Goal: Task Accomplishment & Management: Manage account settings

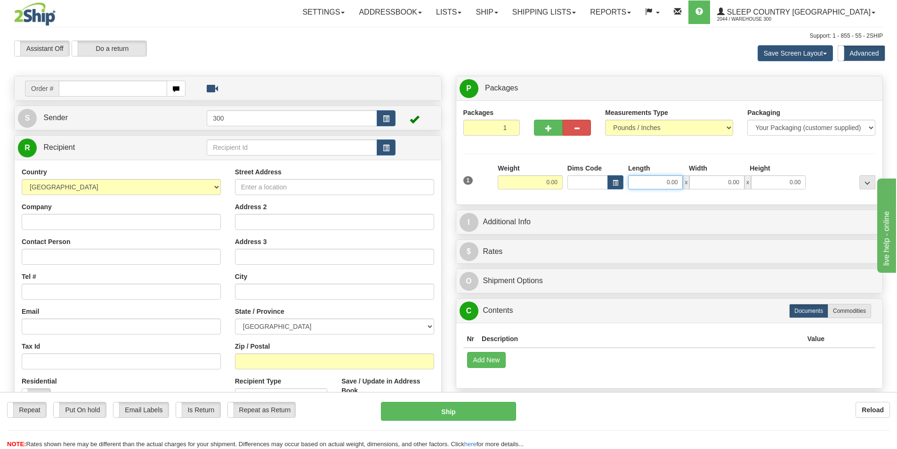
click at [654, 178] on input "0.00" at bounding box center [655, 182] width 55 height 14
type input "0.00"
click at [106, 94] on input "text" at bounding box center [113, 89] width 108 height 16
type input "9000i174891"
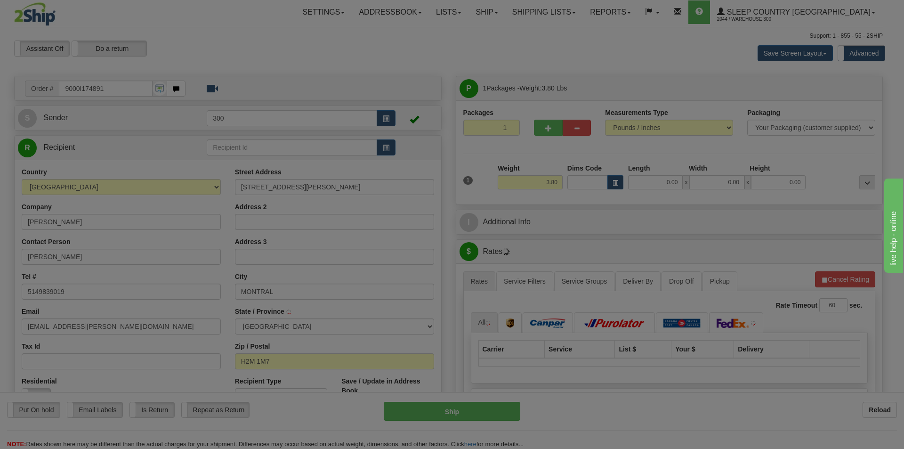
type input "MONTREAL"
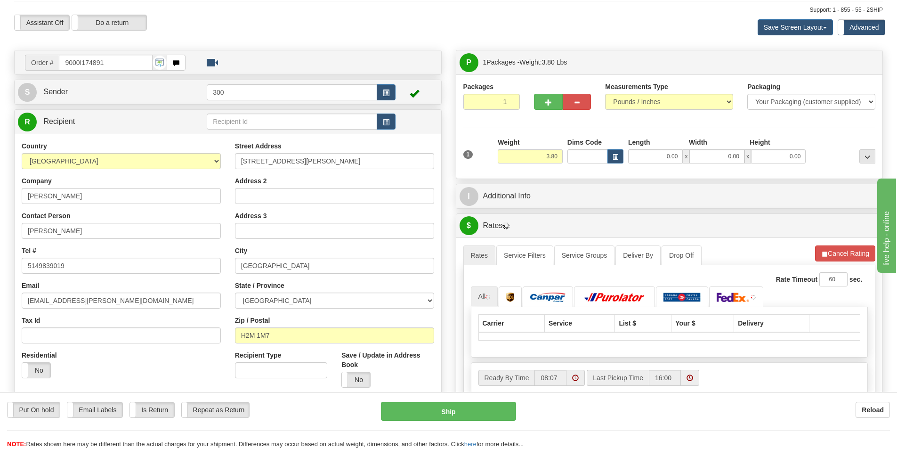
scroll to position [47, 0]
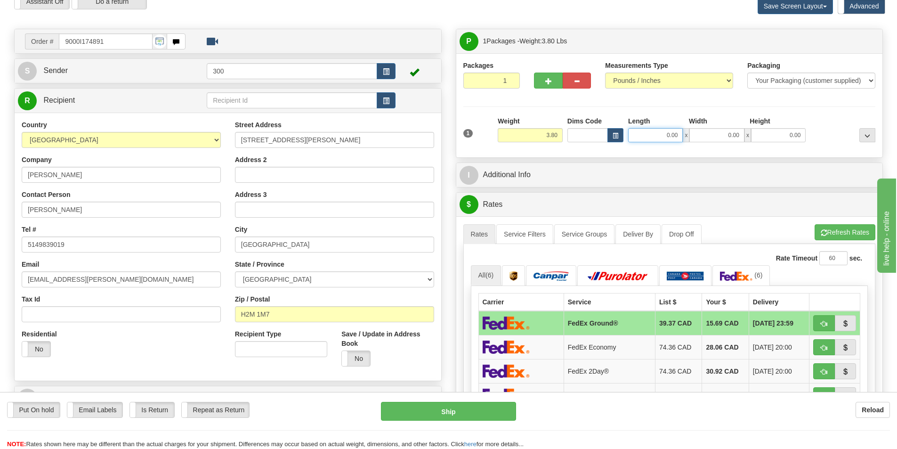
click at [661, 138] on input "0.00" at bounding box center [655, 135] width 55 height 14
type input "15.00"
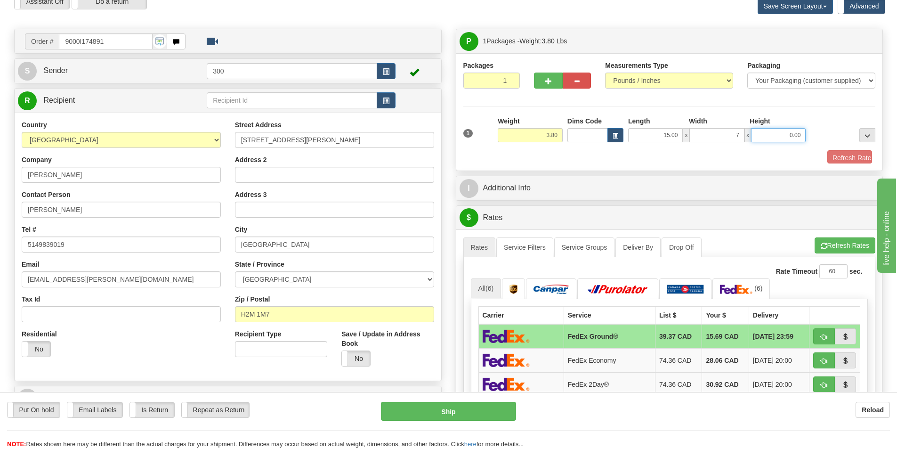
type input "7.00"
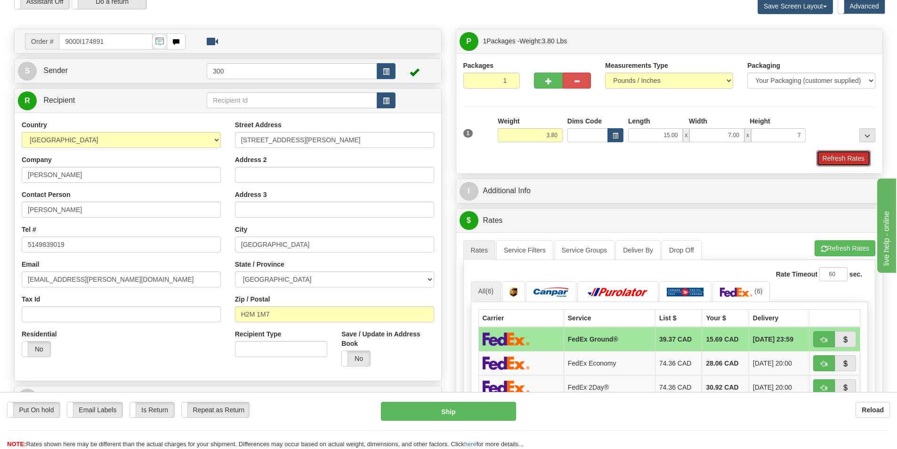
type input "7.00"
click at [857, 158] on button "Refresh Rates" at bounding box center [844, 158] width 54 height 16
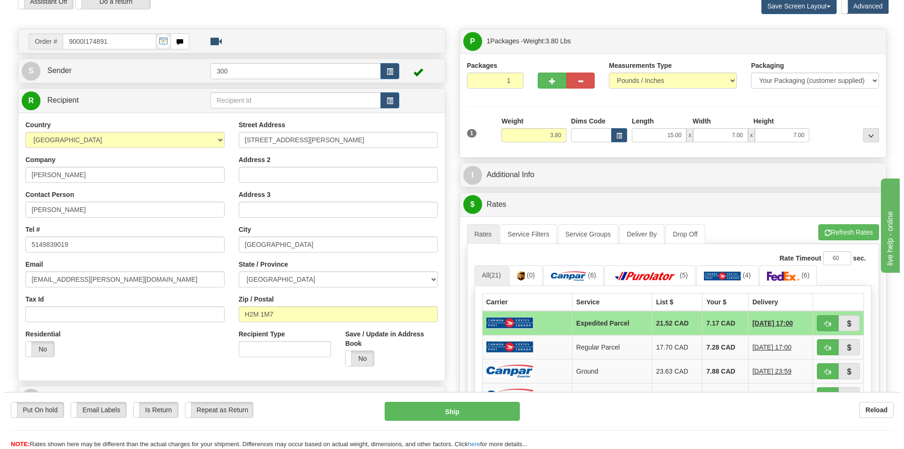
scroll to position [141, 0]
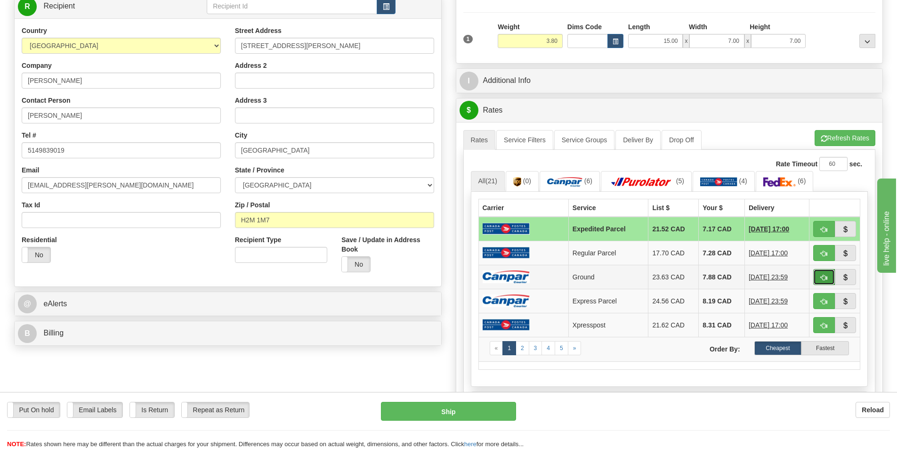
click at [821, 276] on span "button" at bounding box center [824, 278] width 7 height 6
type input "1"
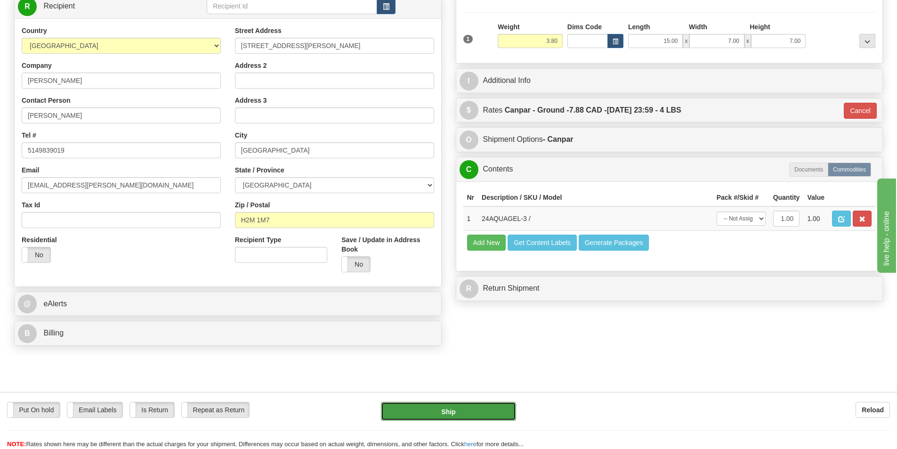
click at [468, 411] on button "Ship" at bounding box center [448, 411] width 135 height 19
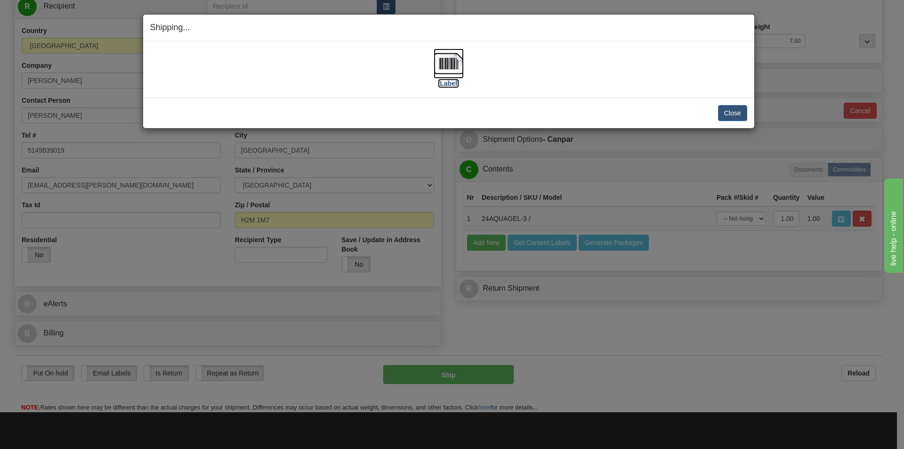
click at [451, 70] on img at bounding box center [449, 64] width 30 height 30
click at [730, 119] on button "Close" at bounding box center [732, 113] width 29 height 16
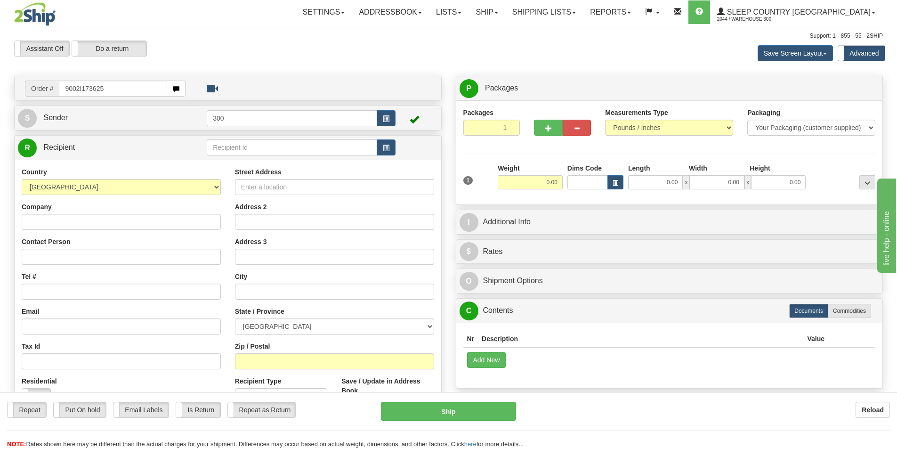
type input "9002I173625"
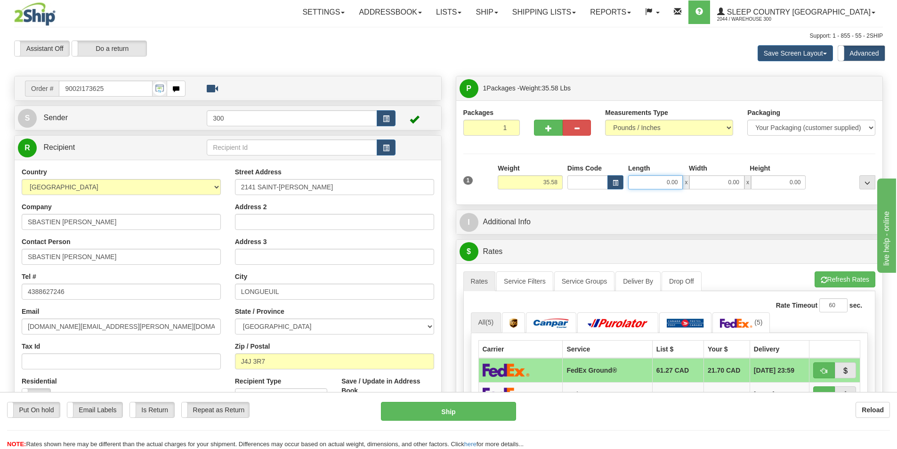
drag, startPoint x: 652, startPoint y: 180, endPoint x: 665, endPoint y: 174, distance: 15.2
click at [652, 180] on input "0.00" at bounding box center [655, 182] width 55 height 14
type input "14.00"
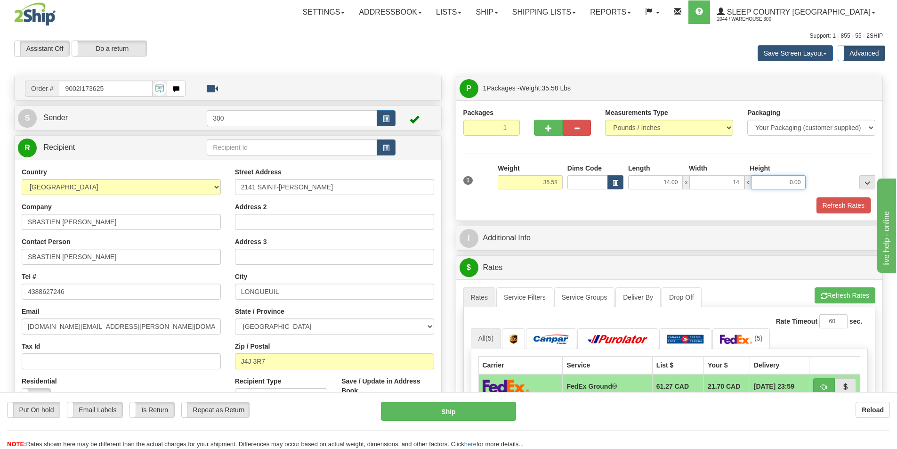
type input "14.00"
type input "40.00"
click at [852, 196] on div at bounding box center [669, 196] width 417 height 0
click at [851, 202] on button "Refresh Rates" at bounding box center [844, 205] width 54 height 16
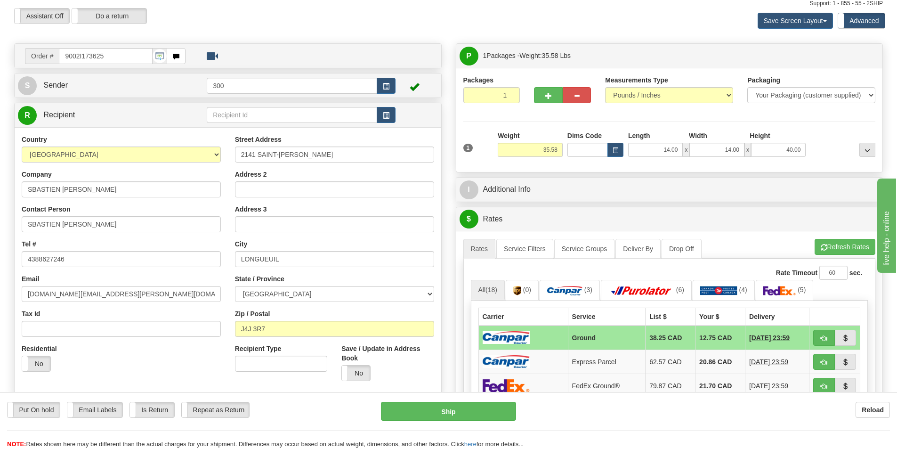
scroll to position [47, 0]
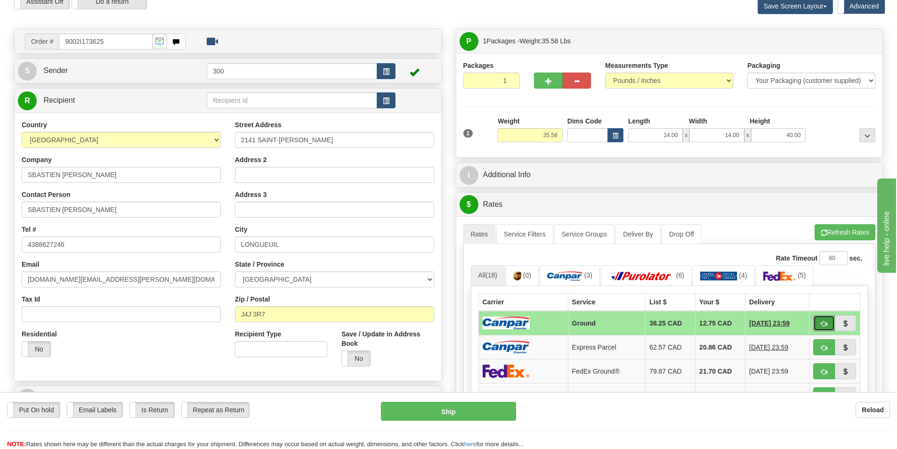
click at [818, 320] on button "button" at bounding box center [824, 323] width 22 height 16
type input "1"
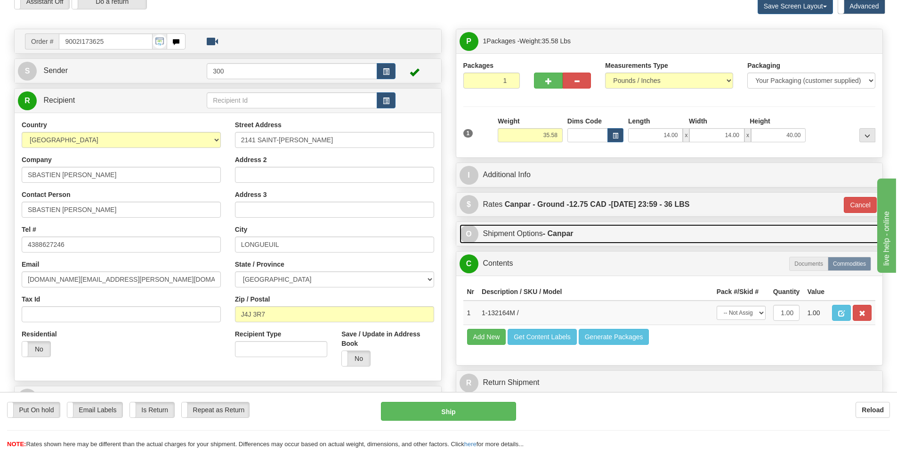
click at [577, 225] on link "O Shipment Options - Canpar" at bounding box center [670, 233] width 420 height 19
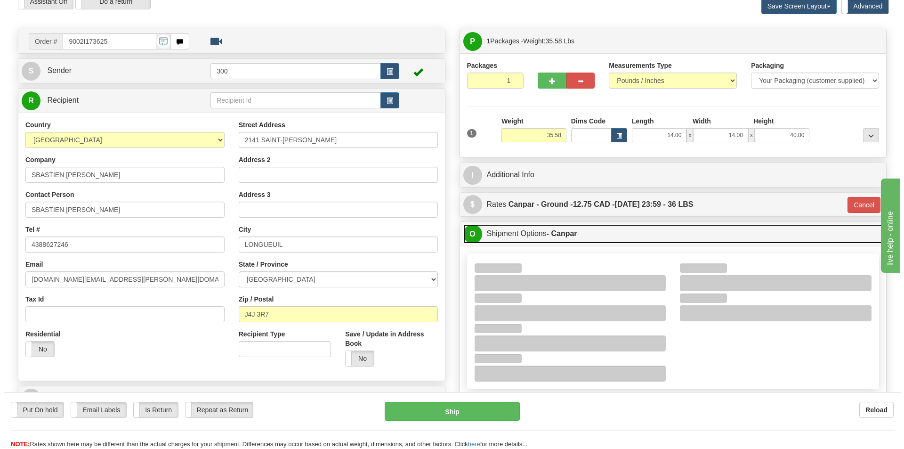
scroll to position [141, 0]
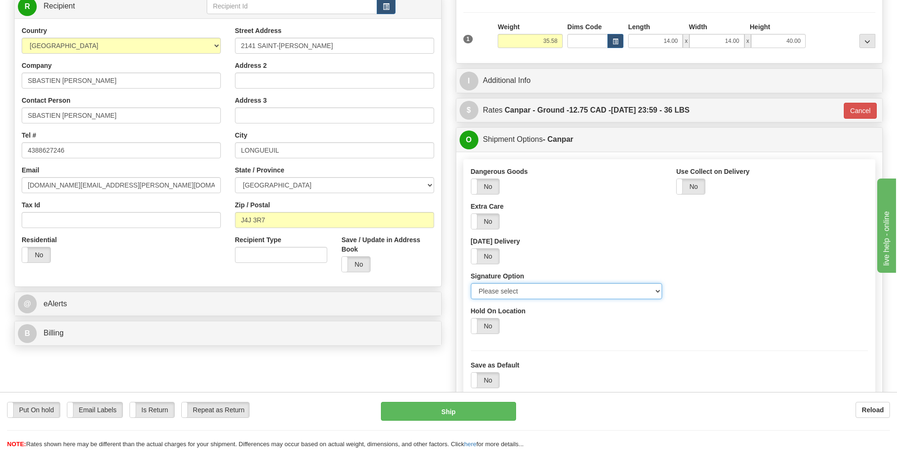
click at [554, 289] on select "Please select No Signature Required Signature Required Adult Signature" at bounding box center [567, 291] width 192 height 16
select select "2"
click at [471, 283] on select "Please select No Signature Required Signature Required Adult Signature" at bounding box center [567, 291] width 192 height 16
click at [479, 408] on button "Ship" at bounding box center [448, 411] width 135 height 19
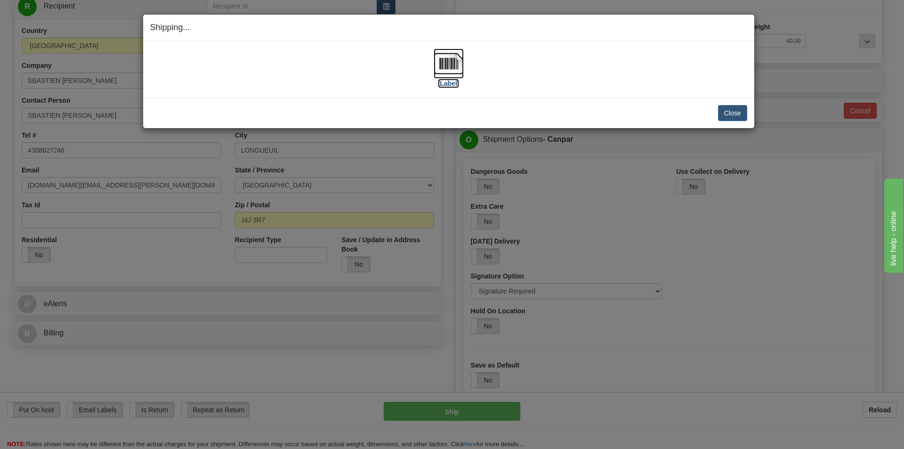
click at [446, 58] on img at bounding box center [449, 64] width 30 height 30
click at [740, 114] on button "Close" at bounding box center [732, 113] width 29 height 16
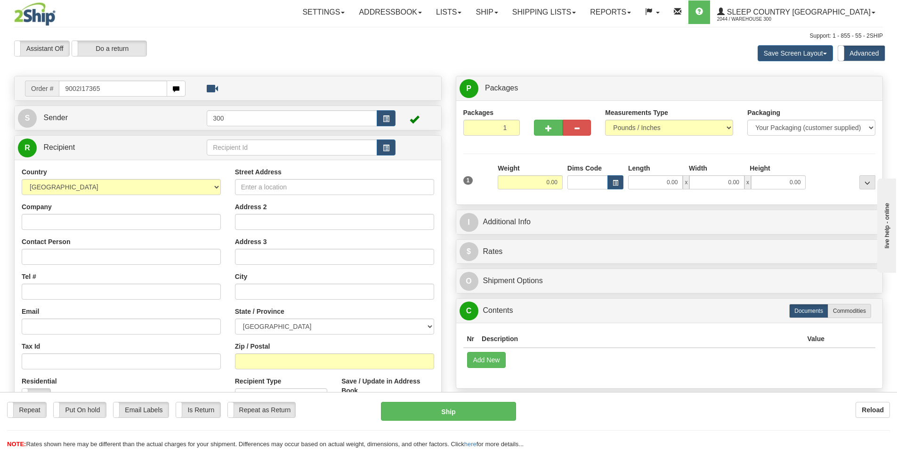
type input "9002I173657"
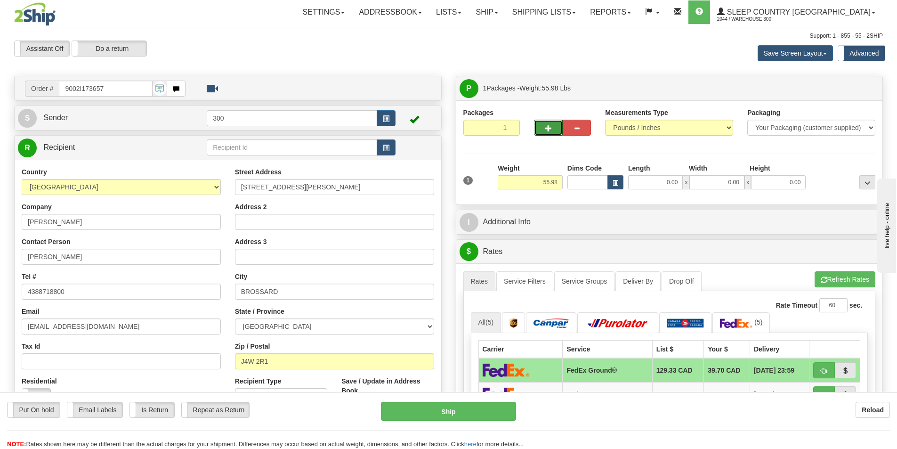
click at [556, 125] on button "button" at bounding box center [548, 128] width 28 height 16
type input "2"
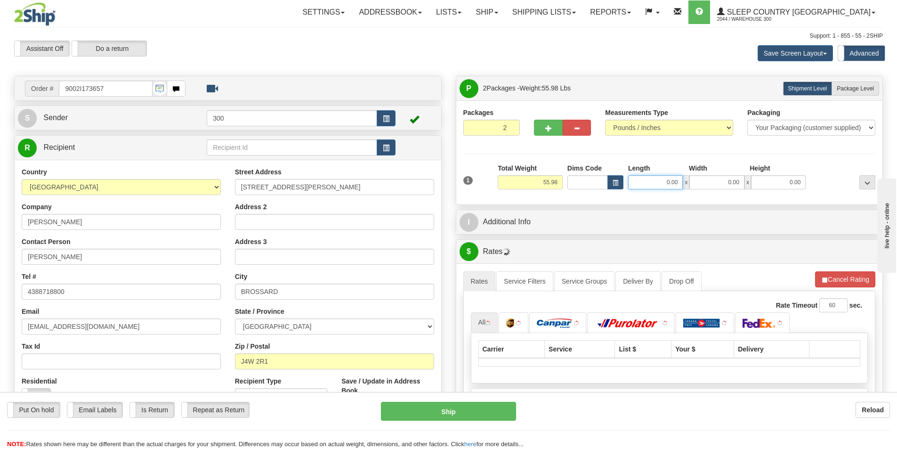
click at [647, 178] on input "0.00" at bounding box center [655, 182] width 55 height 14
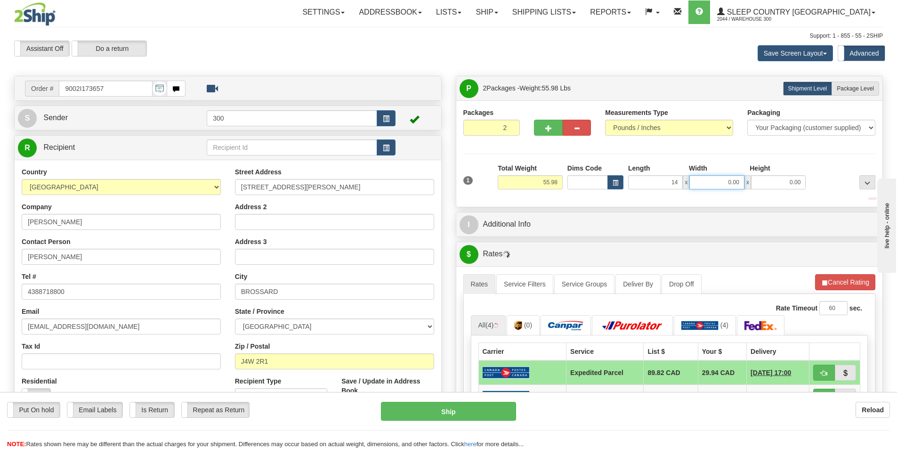
type input "14.00"
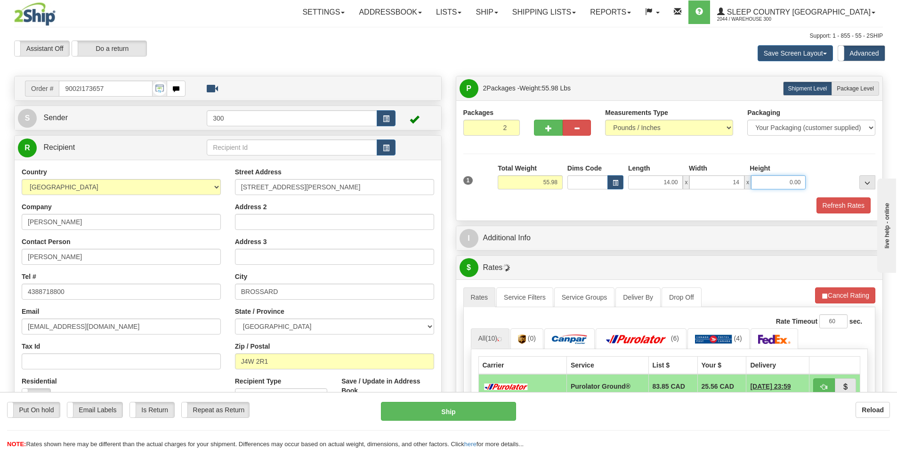
type input "14.00"
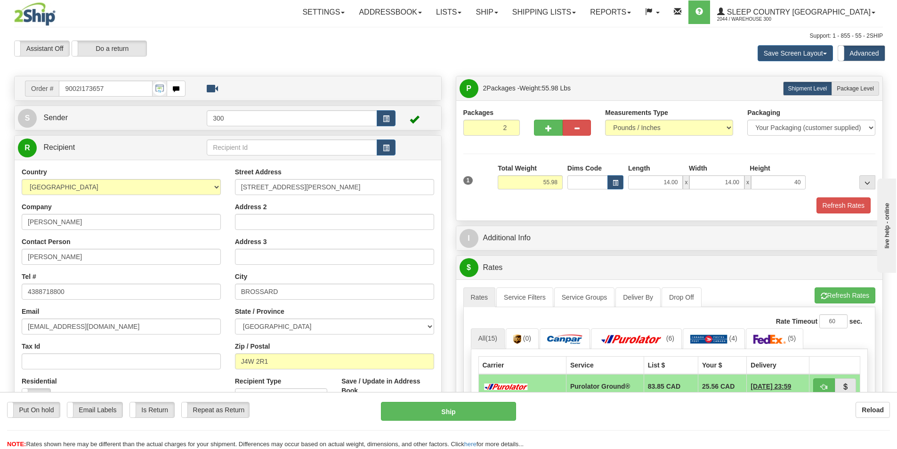
type input "40.00"
click at [841, 201] on button "Refresh Rates" at bounding box center [844, 205] width 54 height 16
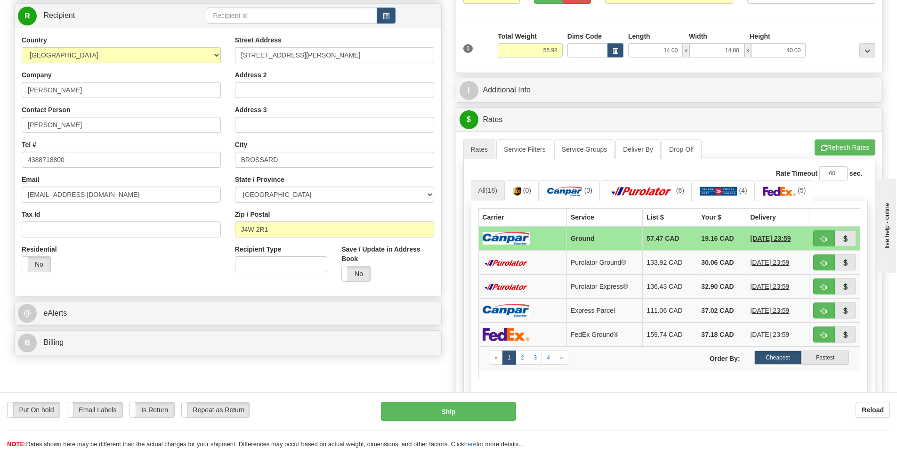
scroll to position [141, 0]
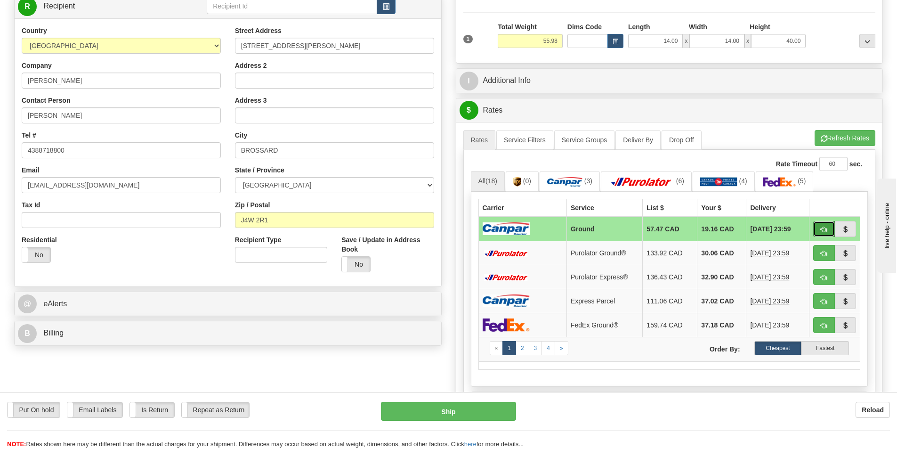
click at [833, 228] on button "button" at bounding box center [824, 229] width 22 height 16
type input "1"
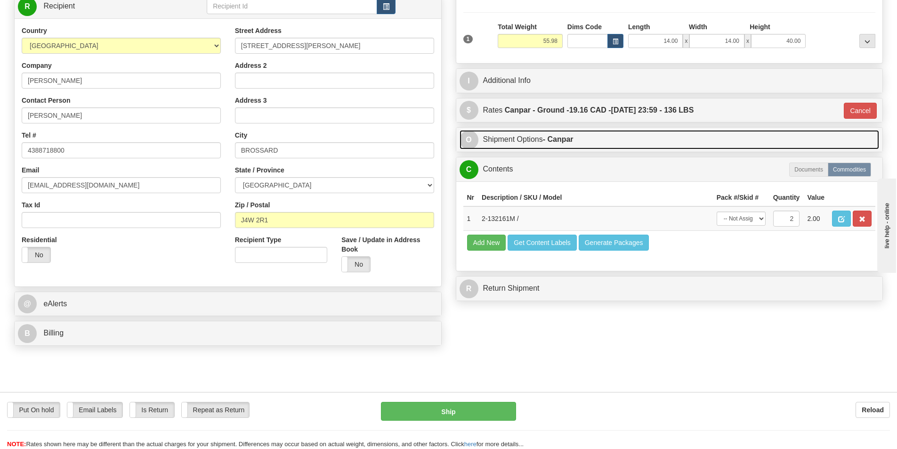
click at [548, 135] on link "O Shipment Options - Canpar" at bounding box center [670, 139] width 420 height 19
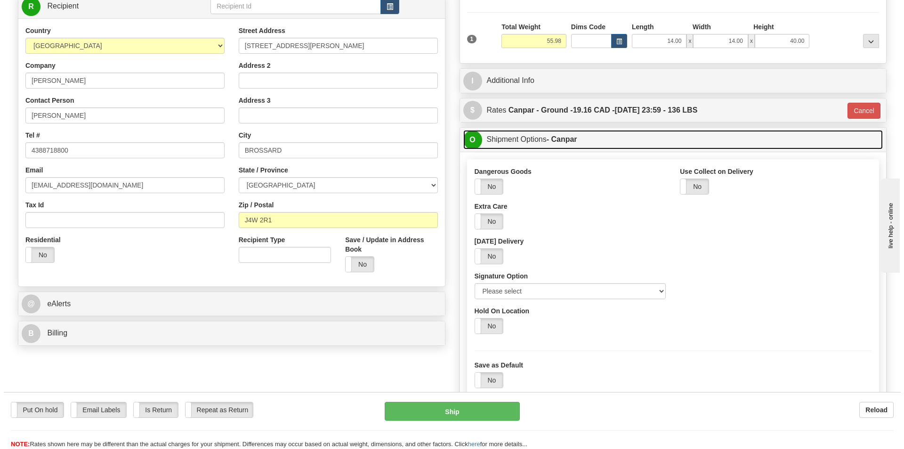
scroll to position [188, 0]
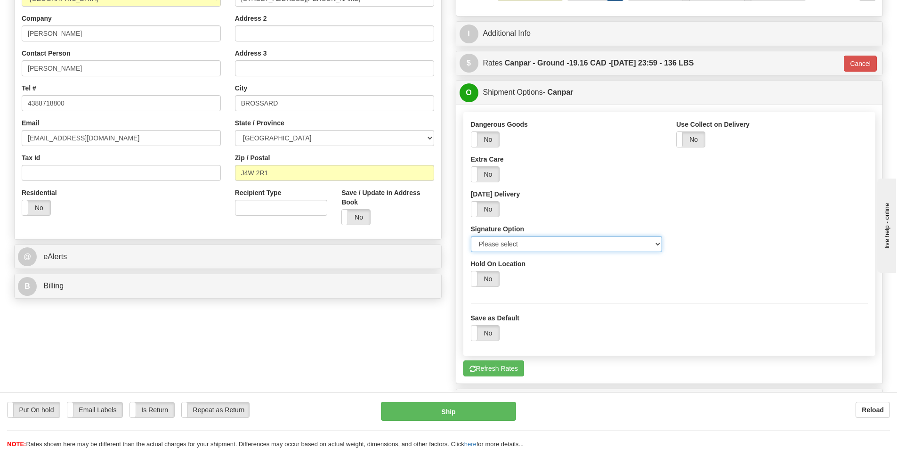
drag, startPoint x: 547, startPoint y: 244, endPoint x: 543, endPoint y: 248, distance: 5.4
click at [547, 244] on select "Please select No Signature Required Signature Required Adult Signature" at bounding box center [567, 244] width 192 height 16
select select "2"
click at [471, 236] on select "Please select No Signature Required Signature Required Adult Signature" at bounding box center [567, 244] width 192 height 16
click at [475, 413] on button "Ship" at bounding box center [448, 411] width 135 height 19
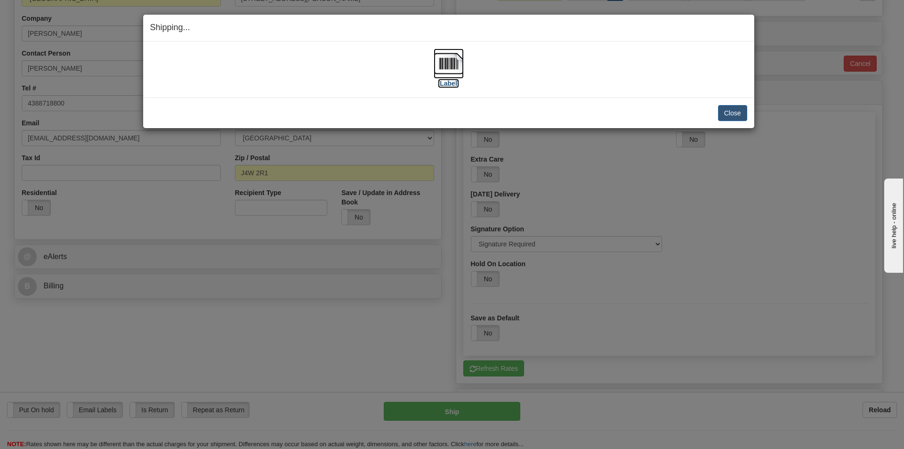
click at [451, 67] on img at bounding box center [449, 64] width 30 height 30
click at [746, 120] on button "Close" at bounding box center [732, 113] width 29 height 16
click at [738, 111] on button "Close" at bounding box center [732, 113] width 29 height 16
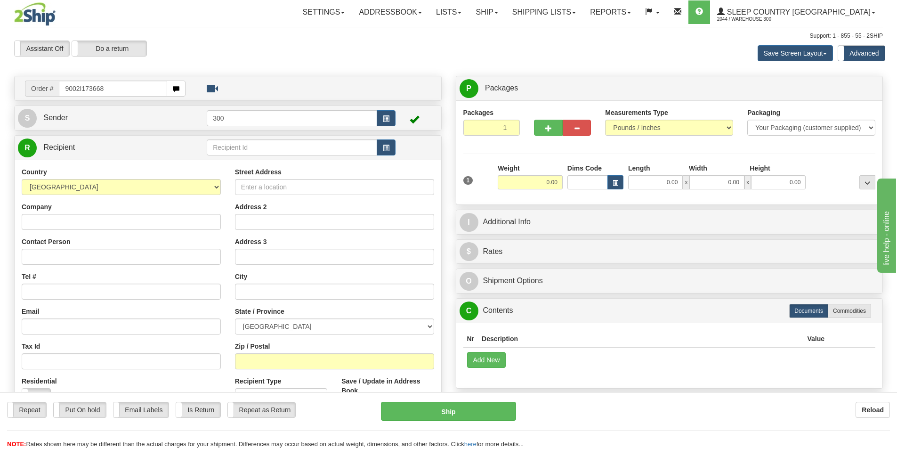
type input "9002I173668"
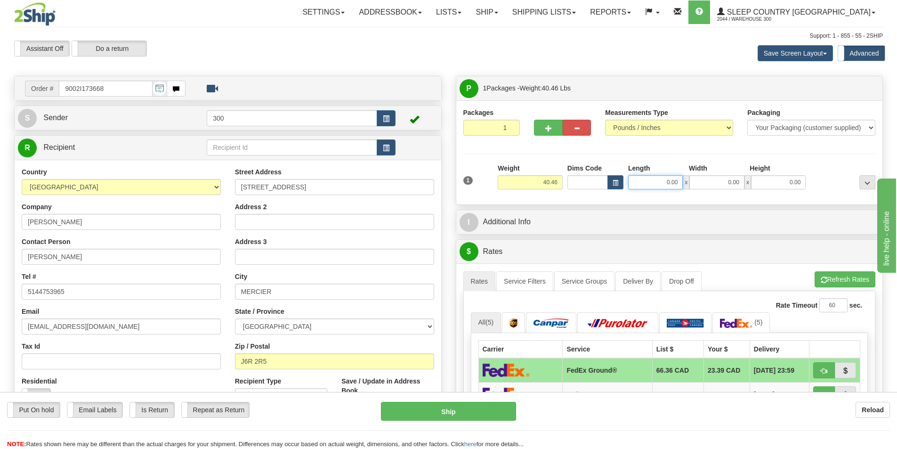
click at [652, 184] on input "0.00" at bounding box center [655, 182] width 55 height 14
type input "16.00"
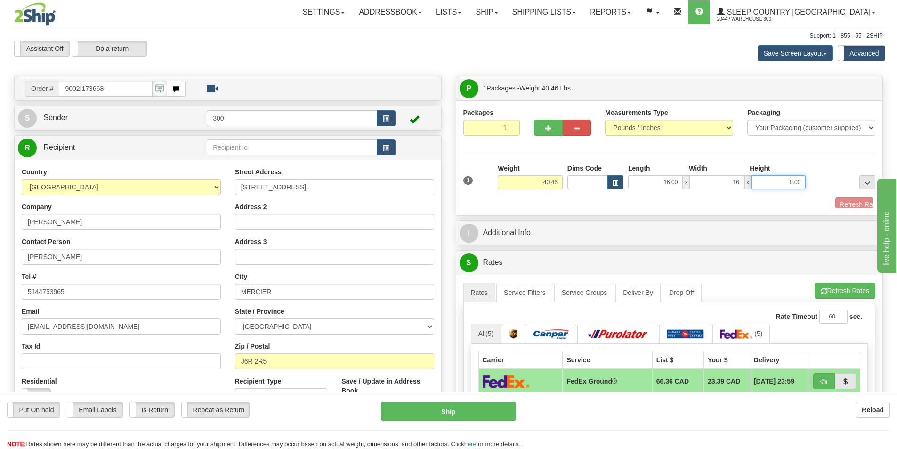
type input "16.00"
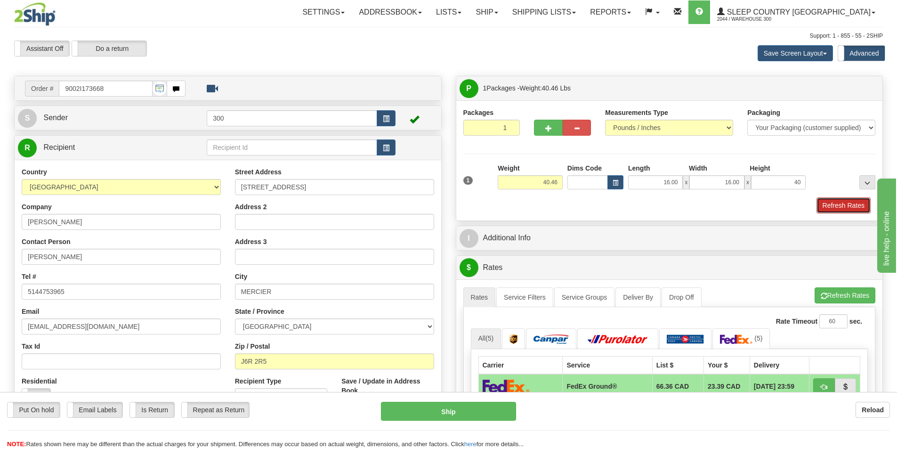
type input "40.00"
click at [840, 207] on button "Refresh Rates" at bounding box center [844, 205] width 54 height 16
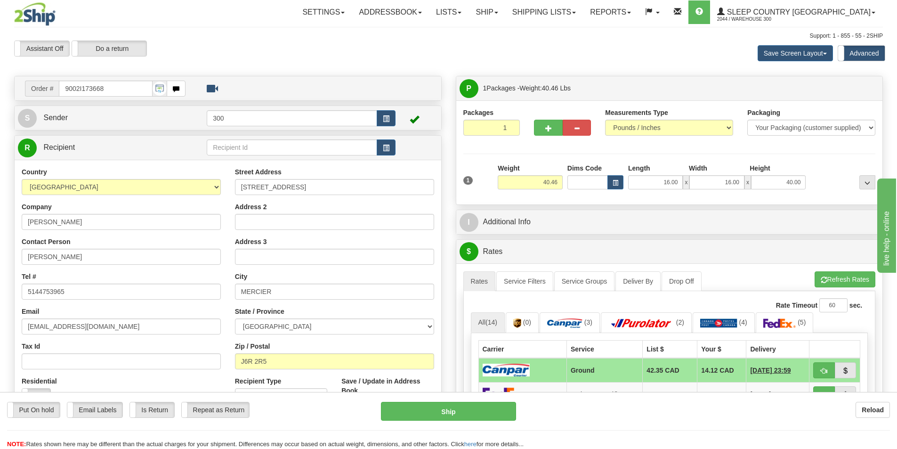
scroll to position [47, 0]
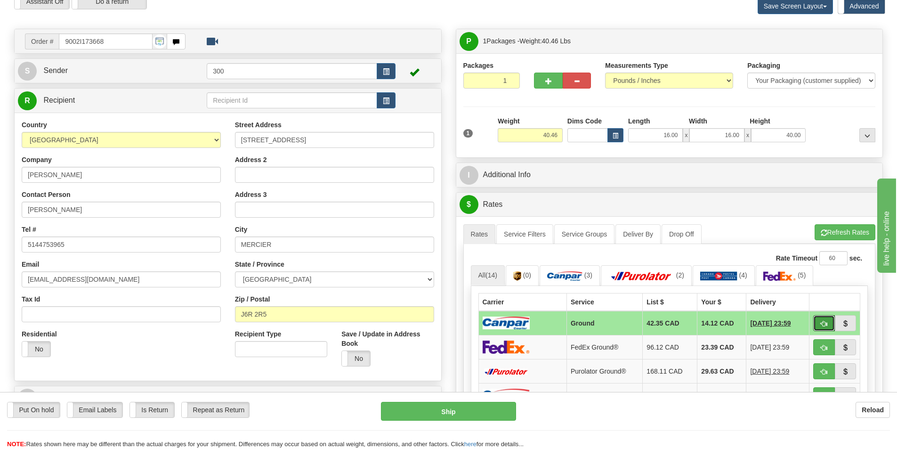
drag, startPoint x: 820, startPoint y: 322, endPoint x: 805, endPoint y: 318, distance: 16.0
click at [821, 322] on span "button" at bounding box center [824, 324] width 7 height 6
type input "1"
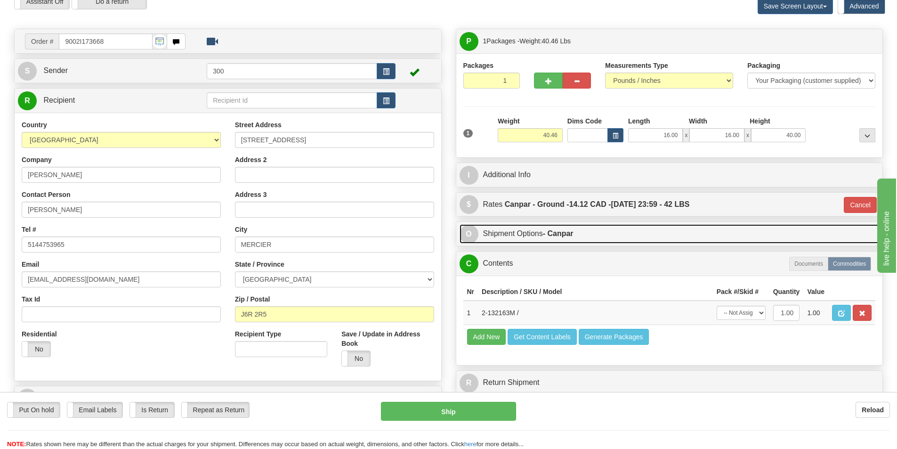
click at [568, 227] on link "O Shipment Options - Canpar" at bounding box center [670, 233] width 420 height 19
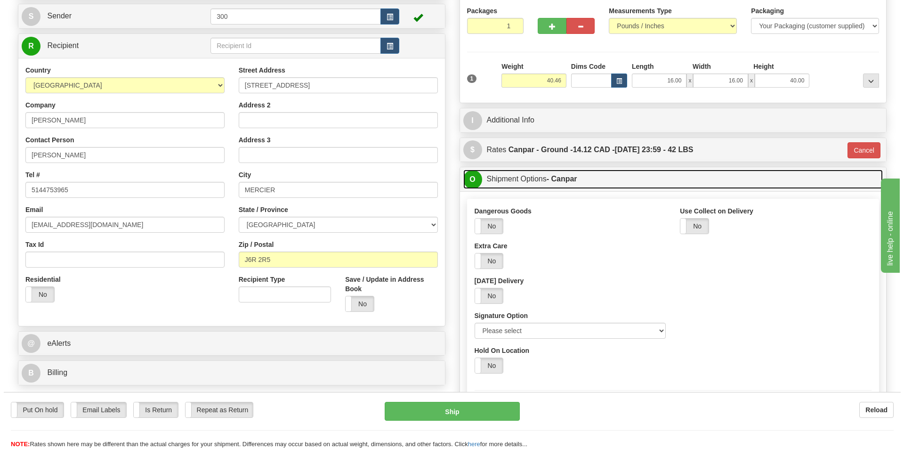
scroll to position [141, 0]
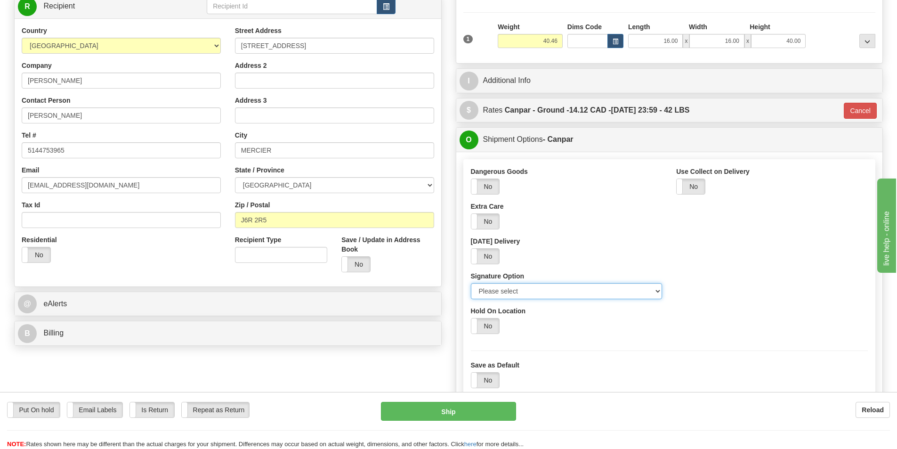
click at [547, 297] on select "Please select No Signature Required Signature Required Adult Signature" at bounding box center [567, 291] width 192 height 16
select select "2"
click at [471, 283] on select "Please select No Signature Required Signature Required Adult Signature" at bounding box center [567, 291] width 192 height 16
click at [471, 413] on button "Ship" at bounding box center [448, 411] width 135 height 19
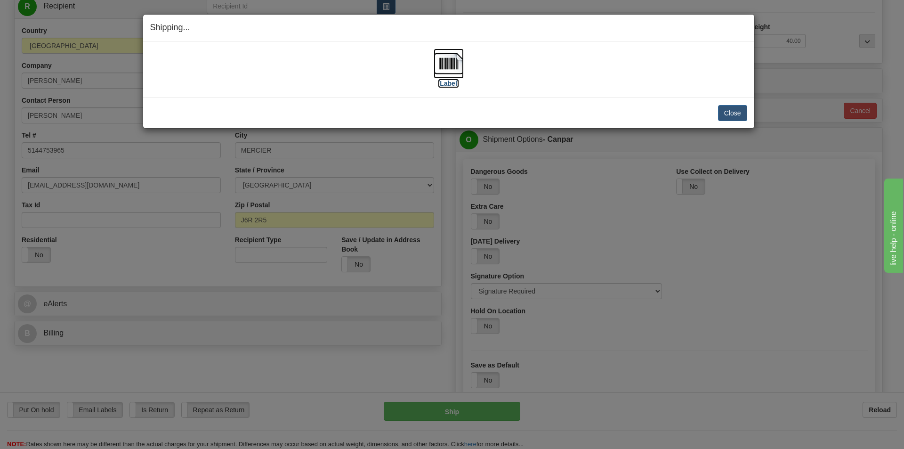
click at [442, 66] on img at bounding box center [449, 64] width 30 height 30
click at [732, 111] on button "Close" at bounding box center [732, 113] width 29 height 16
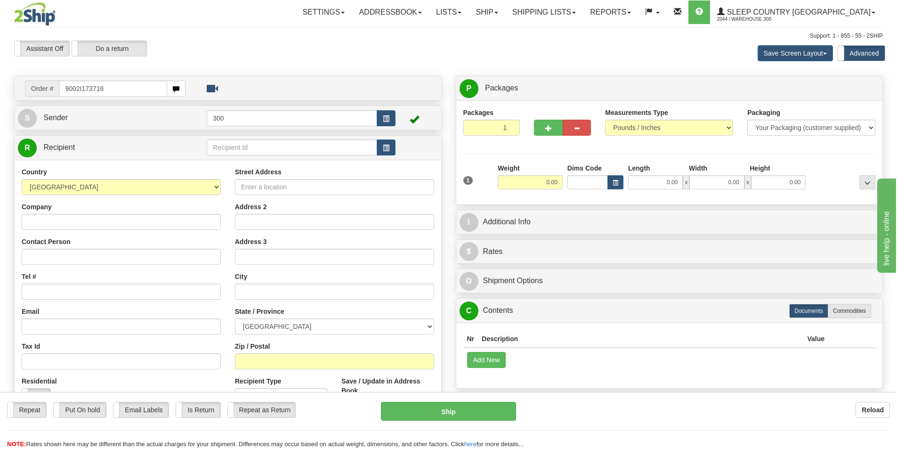
type input "9002I173716"
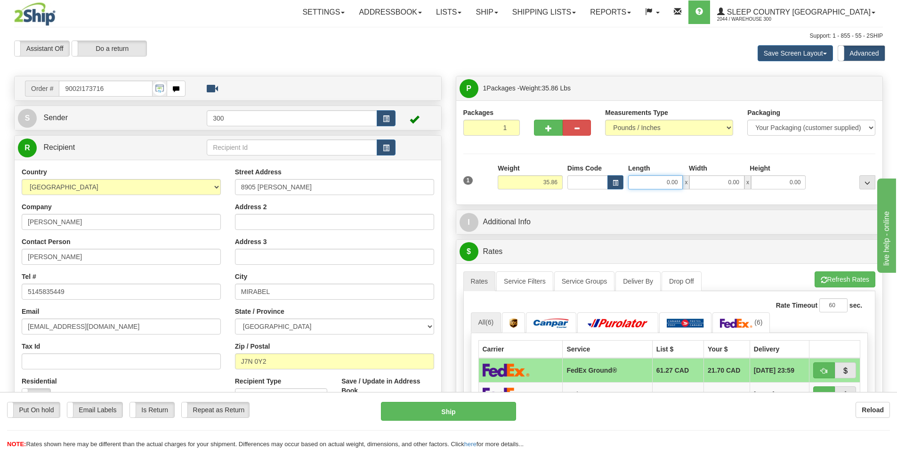
click at [648, 180] on input "0.00" at bounding box center [655, 182] width 55 height 14
type input "0.00"
click at [201, 10] on div "Settings Shipping Preferences Fields Preferences New Addressbook Recipients" at bounding box center [524, 12] width 716 height 24
click at [113, 87] on input "9002I173716" at bounding box center [106, 89] width 94 height 16
click at [660, 180] on input "0.00" at bounding box center [655, 182] width 55 height 14
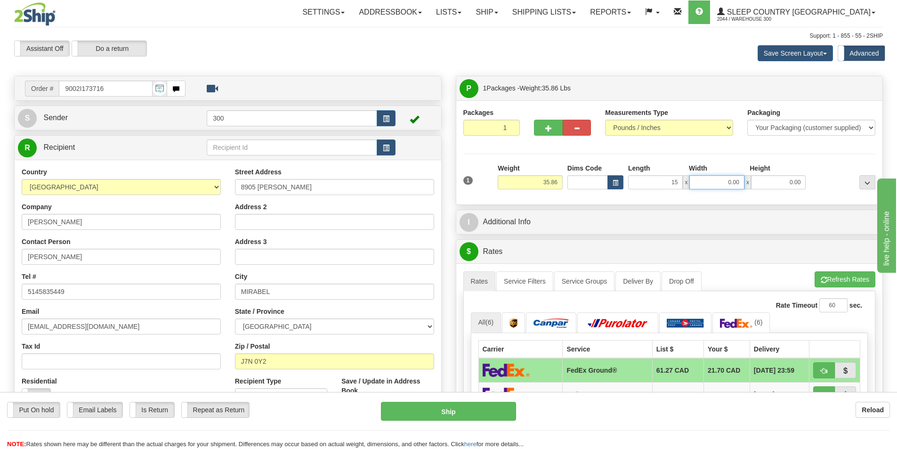
type input "15.00"
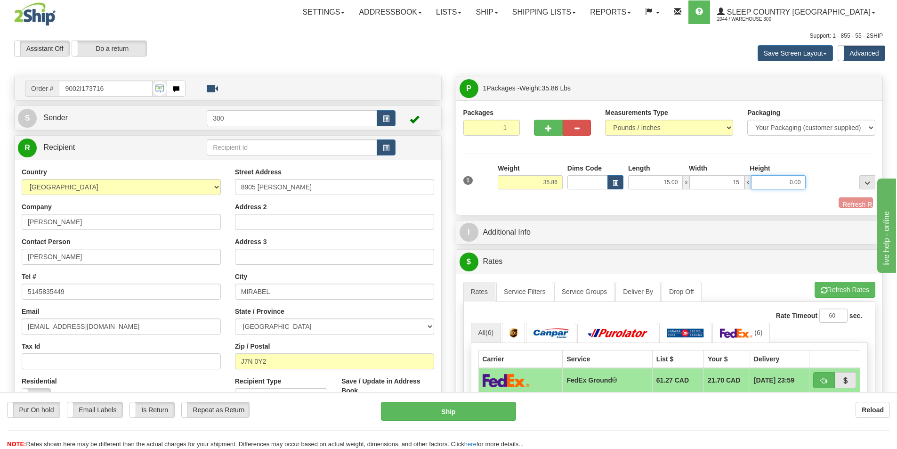
type input "15.00"
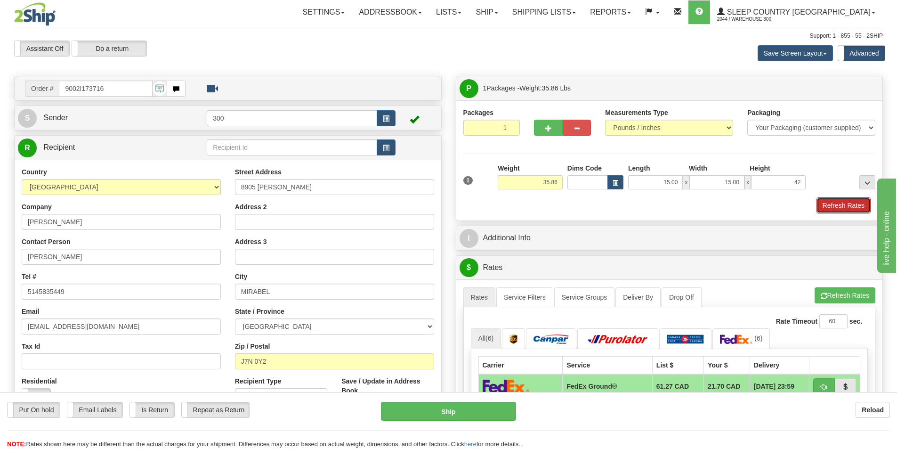
type input "42.00"
click at [854, 205] on button "Refresh Rates" at bounding box center [844, 205] width 54 height 16
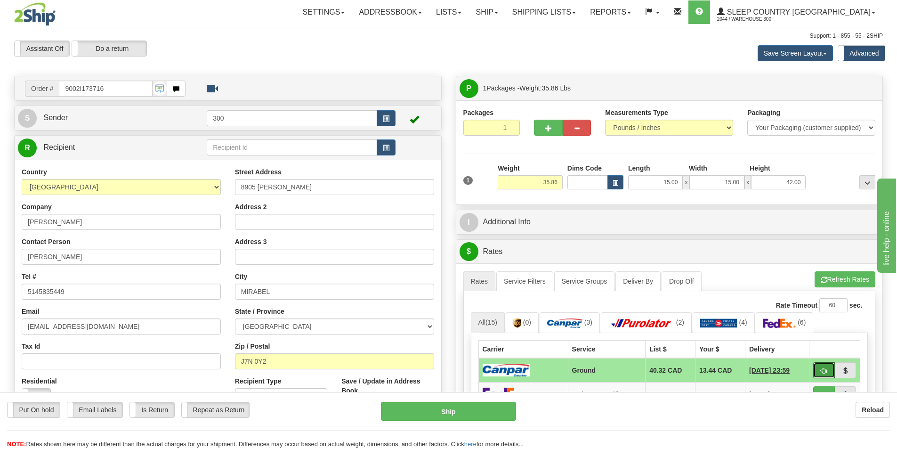
drag, startPoint x: 822, startPoint y: 366, endPoint x: 821, endPoint y: 361, distance: 4.7
click at [822, 365] on button "button" at bounding box center [824, 370] width 22 height 16
type input "1"
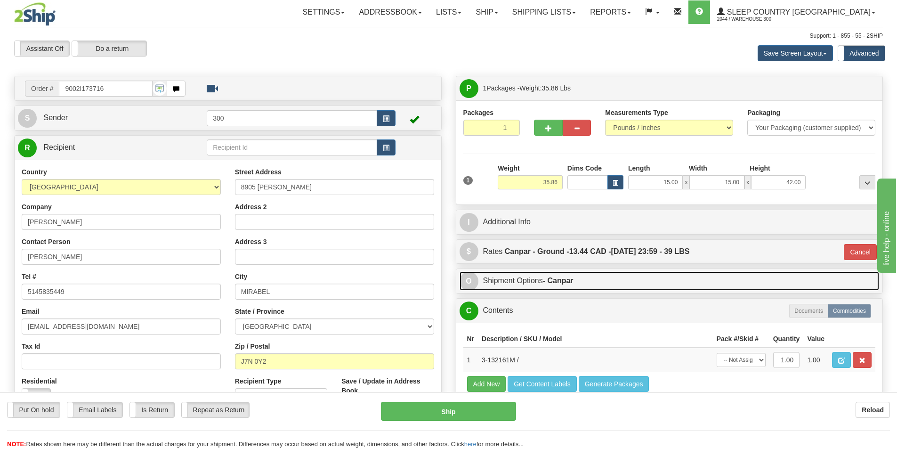
click at [546, 281] on strong "- Canpar" at bounding box center [558, 280] width 31 height 8
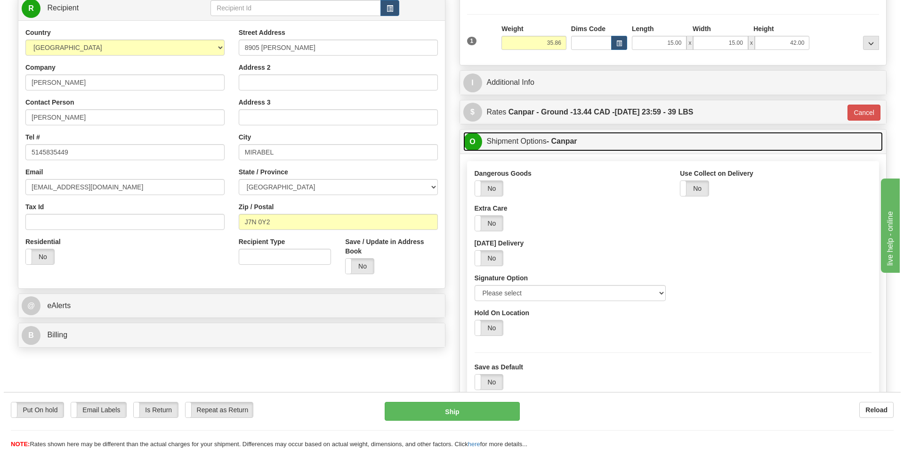
scroll to position [141, 0]
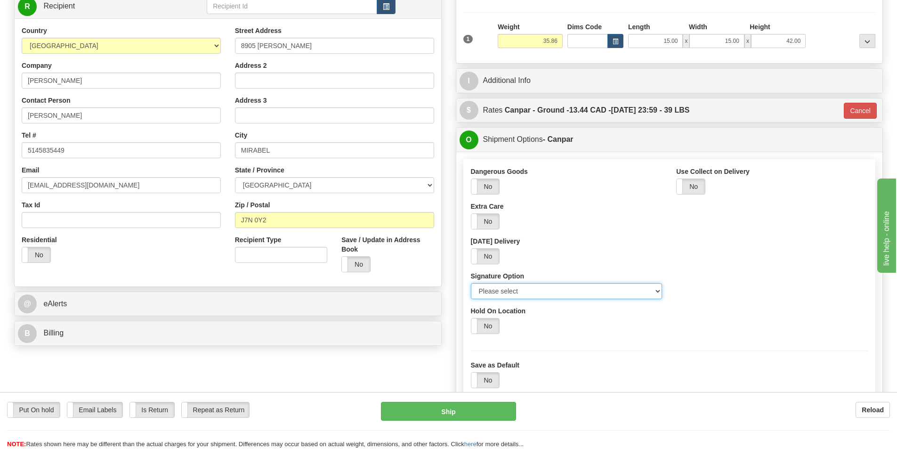
click at [548, 289] on select "Please select No Signature Required Signature Required Adult Signature" at bounding box center [567, 291] width 192 height 16
select select "2"
click at [471, 283] on select "Please select No Signature Required Signature Required Adult Signature" at bounding box center [567, 291] width 192 height 16
click at [480, 419] on button "Ship" at bounding box center [448, 411] width 135 height 19
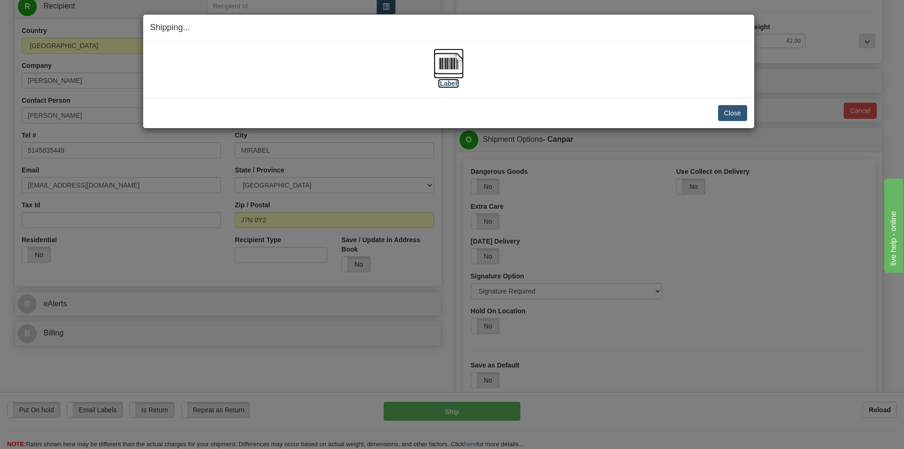
click at [454, 69] on img at bounding box center [449, 64] width 30 height 30
click at [725, 117] on button "Close" at bounding box center [732, 113] width 29 height 16
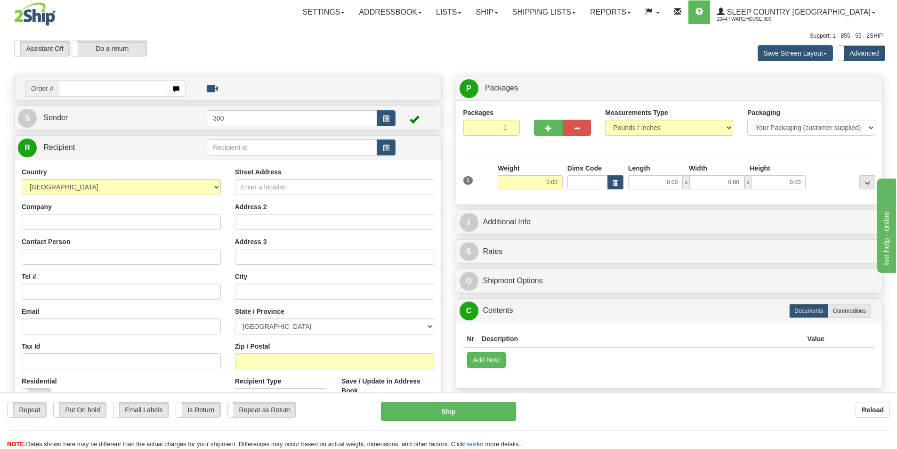
drag, startPoint x: 113, startPoint y: 78, endPoint x: 116, endPoint y: 86, distance: 8.8
click at [113, 78] on div "Order #" at bounding box center [228, 88] width 427 height 24
click at [118, 87] on input "text" at bounding box center [113, 89] width 108 height 16
type input "9002i173802"
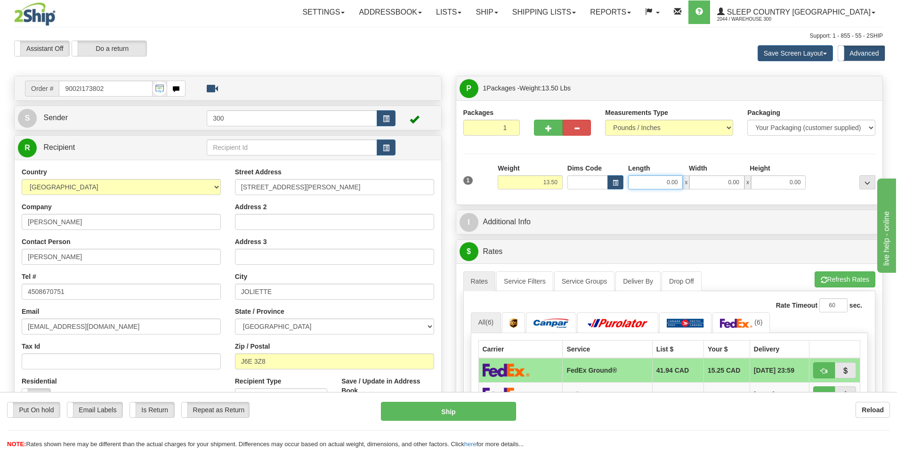
click at [657, 186] on input "0.00" at bounding box center [655, 182] width 55 height 14
type input "10.00"
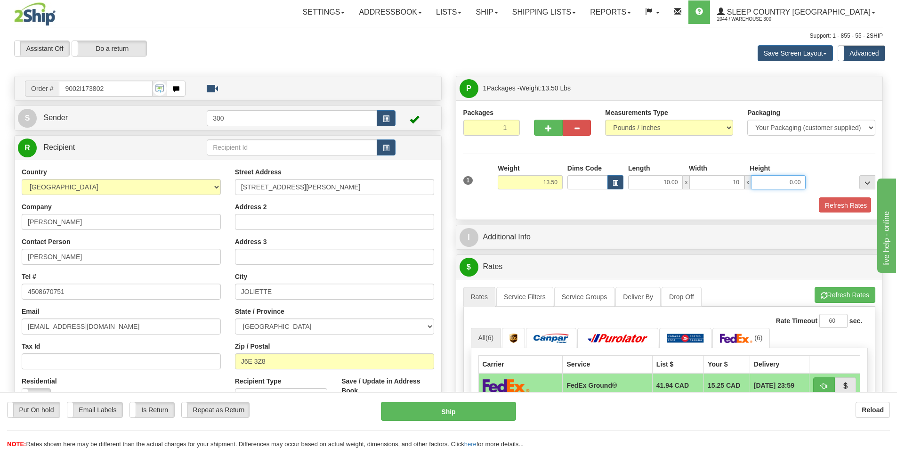
type input "10.00"
type input "20.00"
click at [834, 208] on button "Refresh Rates" at bounding box center [844, 205] width 54 height 16
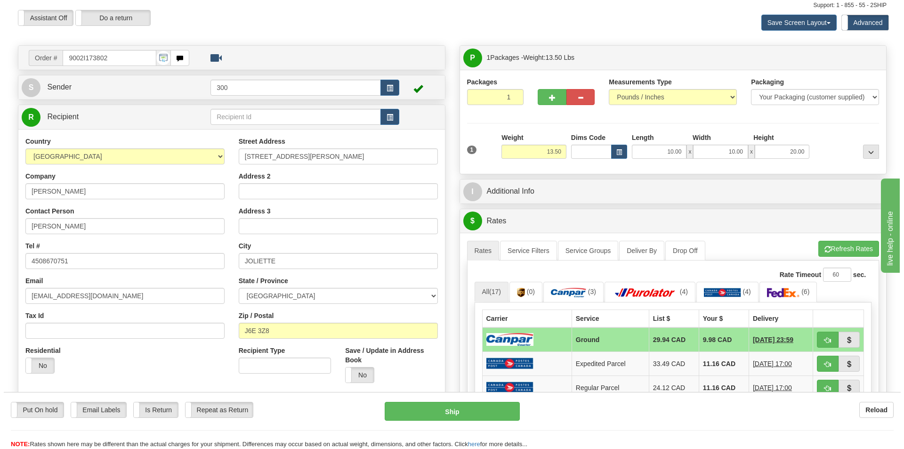
scroll to position [47, 0]
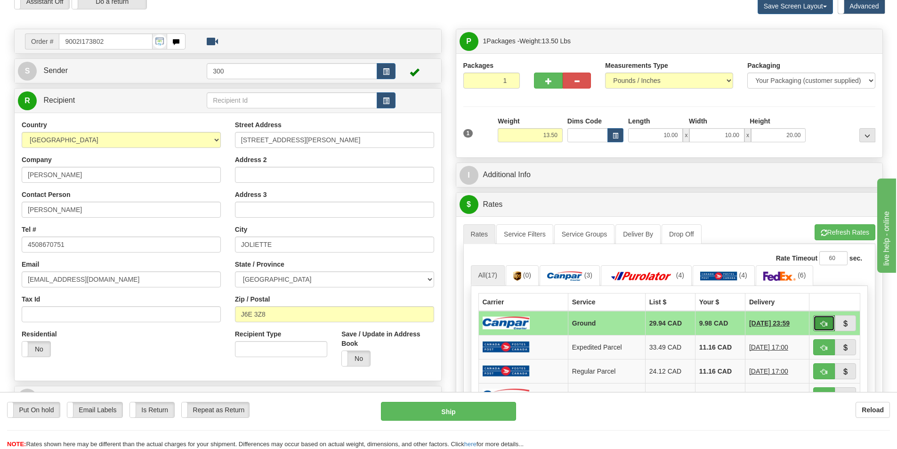
click at [824, 325] on span "button" at bounding box center [824, 324] width 7 height 6
type input "1"
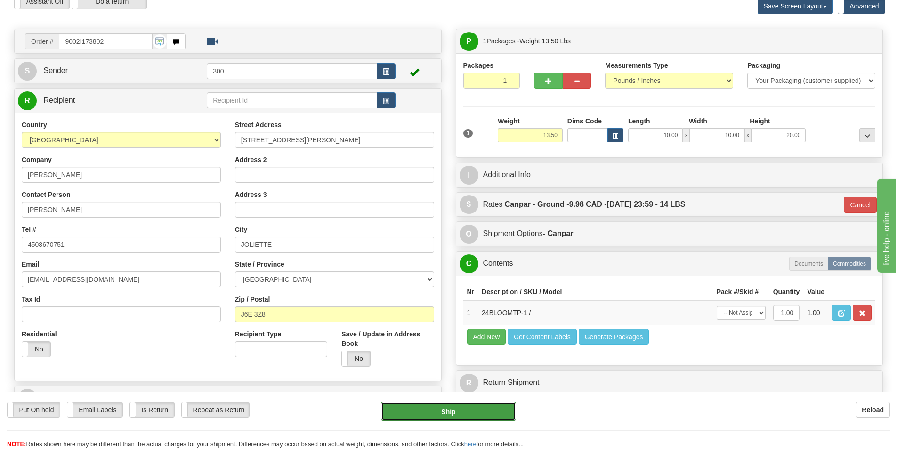
click at [482, 410] on button "Ship" at bounding box center [448, 411] width 135 height 19
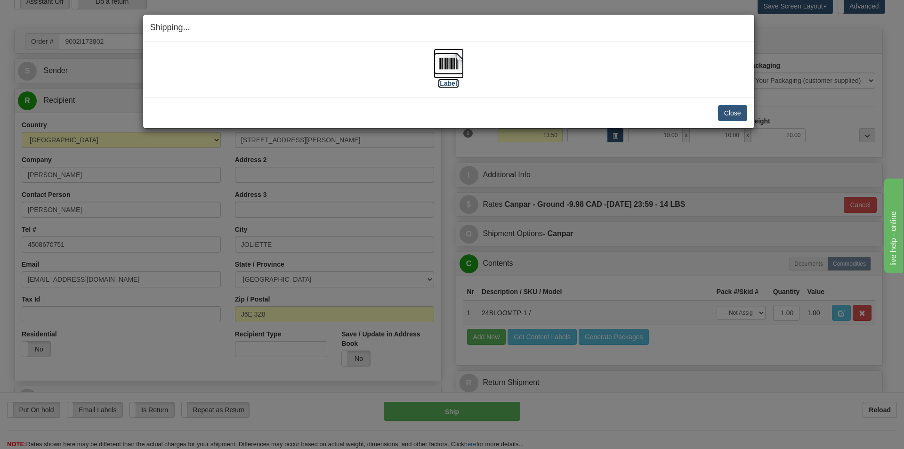
click at [463, 54] on img at bounding box center [449, 64] width 30 height 30
click at [724, 113] on button "Close" at bounding box center [732, 113] width 29 height 16
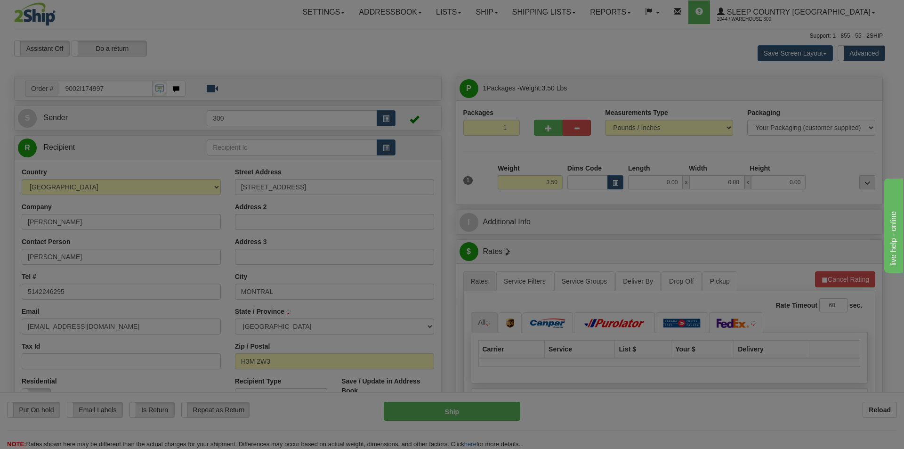
type input "[GEOGRAPHIC_DATA]"
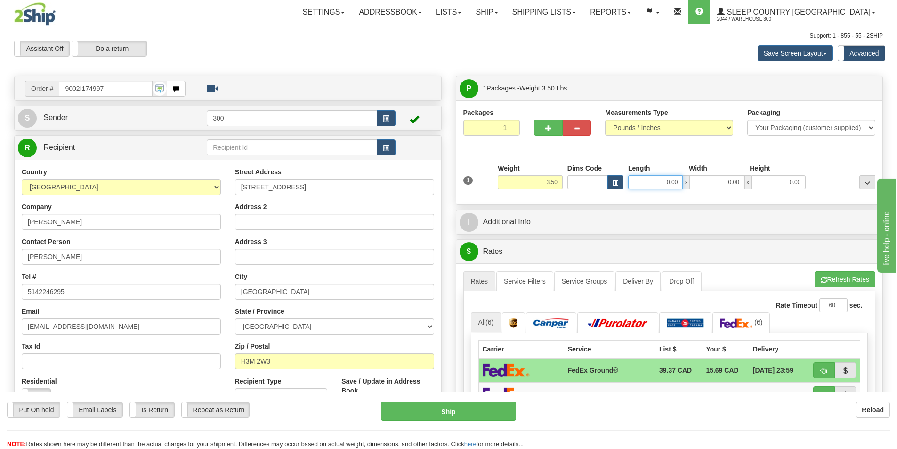
click at [676, 179] on input "0.00" at bounding box center [655, 182] width 55 height 14
type input "25.00"
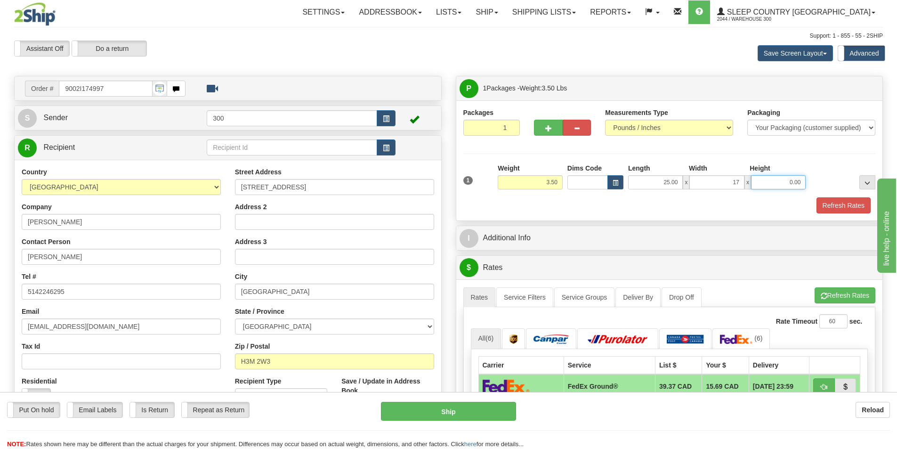
type input "17.00"
type input "3.00"
click at [831, 209] on button "Refresh Rates" at bounding box center [844, 205] width 54 height 16
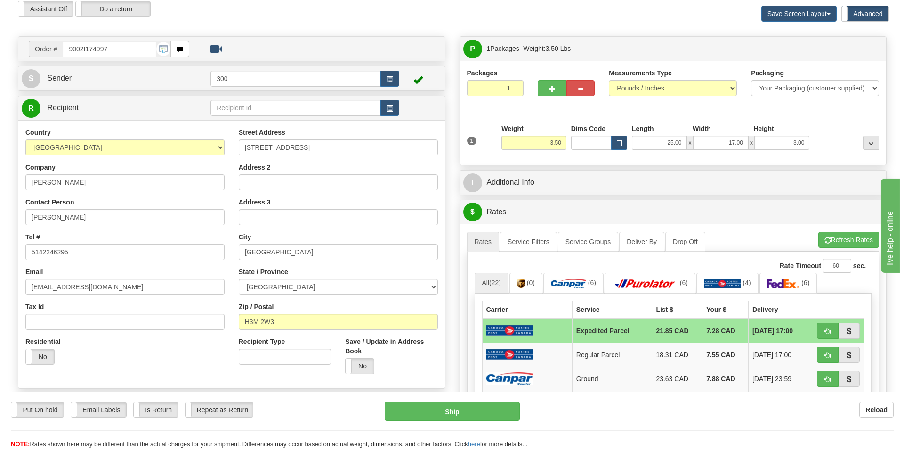
scroll to position [94, 0]
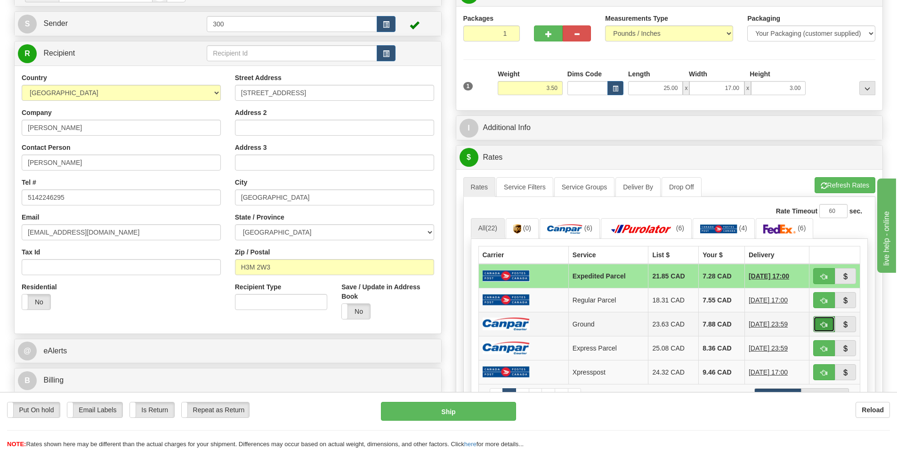
click at [821, 323] on span "button" at bounding box center [824, 325] width 7 height 6
type input "1"
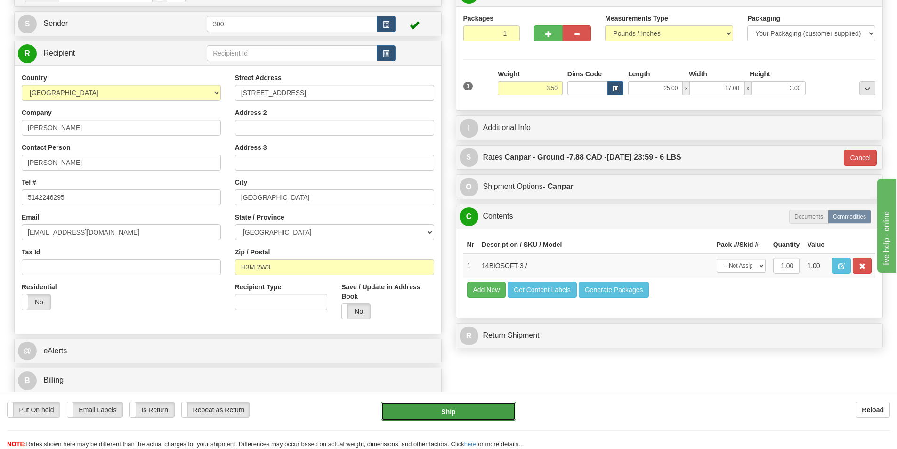
click at [485, 408] on button "Ship" at bounding box center [448, 411] width 135 height 19
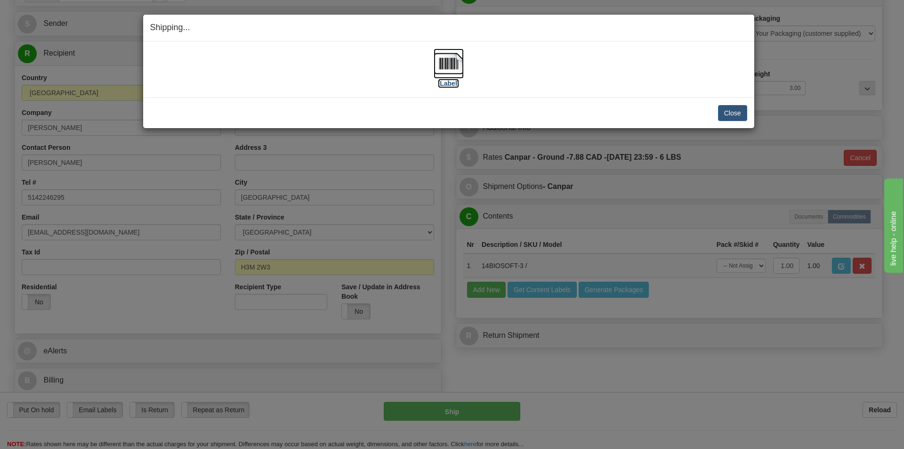
click at [451, 72] on img at bounding box center [449, 64] width 30 height 30
click at [731, 119] on button "Close" at bounding box center [732, 113] width 29 height 16
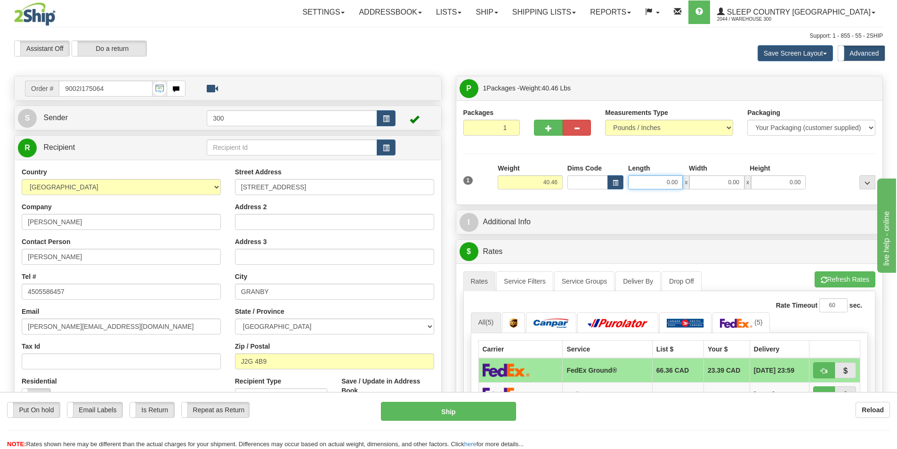
click at [652, 182] on input "0.00" at bounding box center [655, 182] width 55 height 14
type input "16.00"
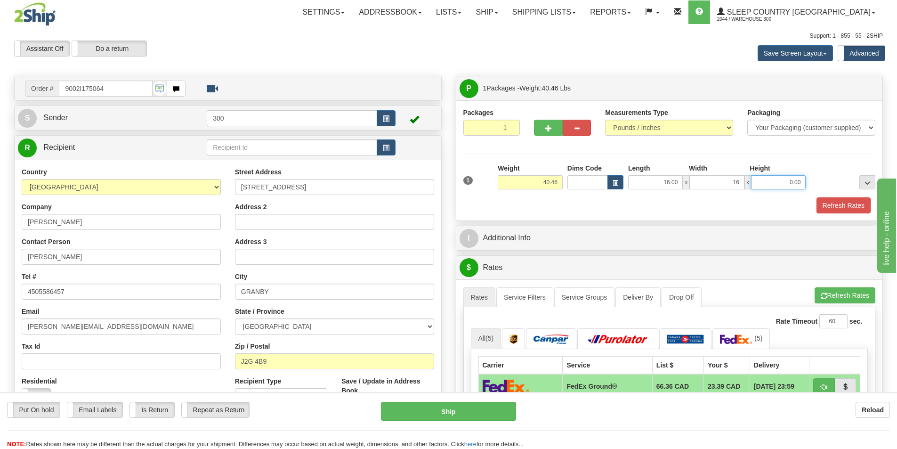
type input "16.00"
type input "40.00"
click at [838, 203] on button "Refresh Rates" at bounding box center [844, 205] width 54 height 16
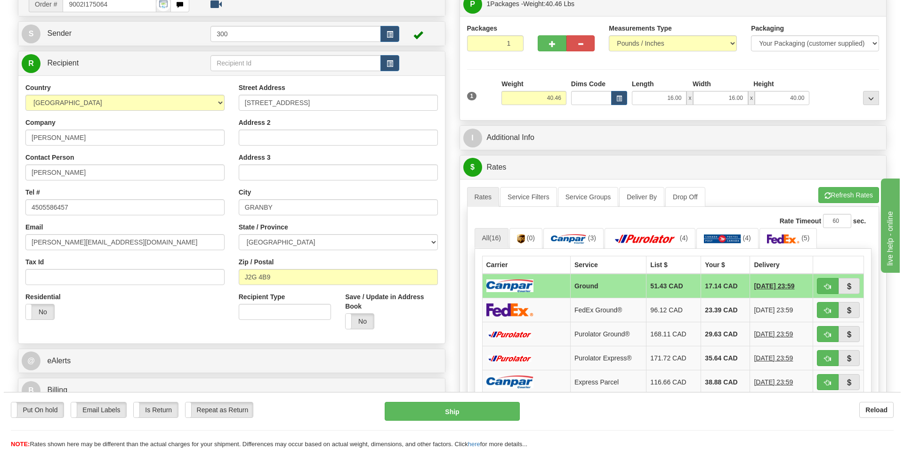
scroll to position [94, 0]
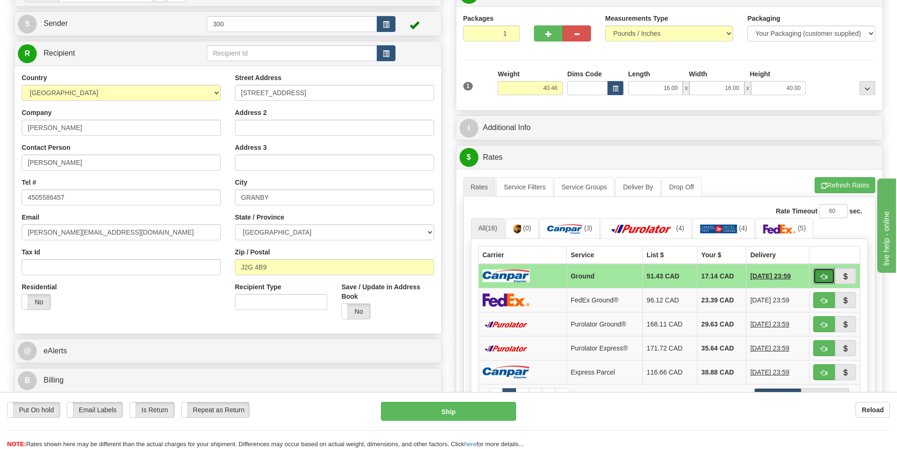
click at [819, 275] on button "button" at bounding box center [824, 276] width 22 height 16
type input "1"
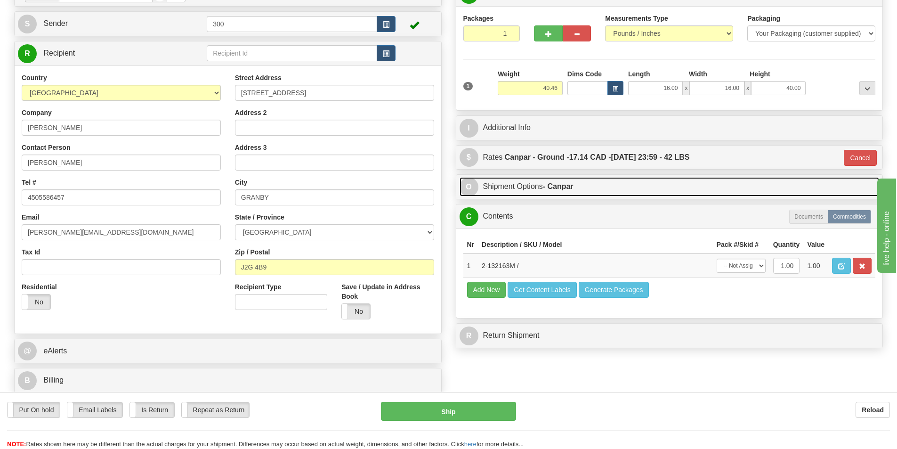
click at [564, 179] on link "O Shipment Options - Canpar" at bounding box center [670, 186] width 420 height 19
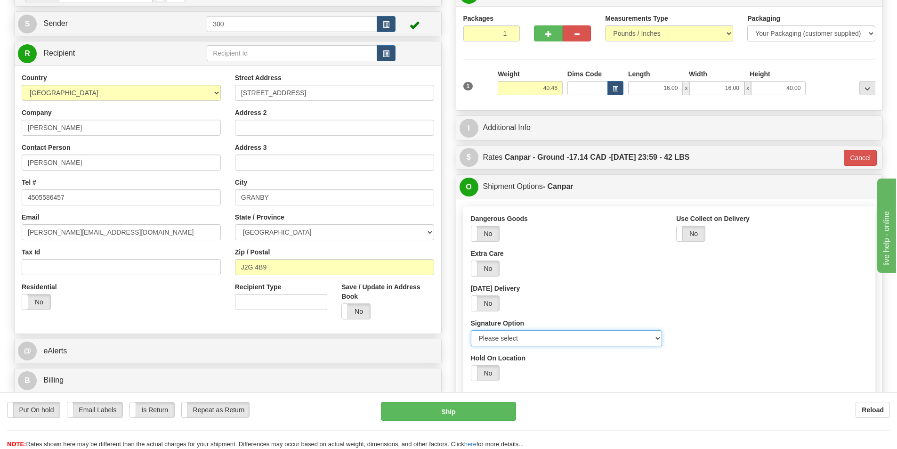
click at [540, 332] on select "Please select No Signature Required Signature Required Adult Signature" at bounding box center [567, 338] width 192 height 16
select select "2"
click at [471, 330] on select "Please select No Signature Required Signature Required Adult Signature" at bounding box center [567, 338] width 192 height 16
click at [501, 409] on button "Ship" at bounding box center [448, 411] width 135 height 19
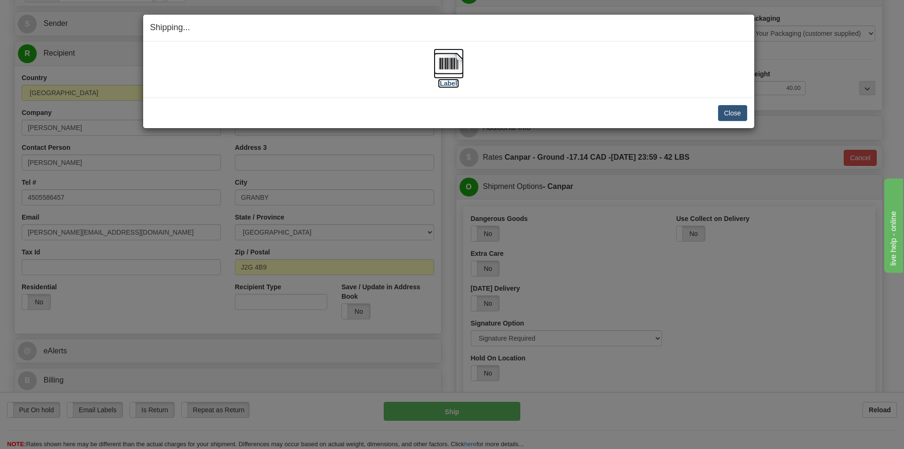
click at [444, 61] on img at bounding box center [449, 64] width 30 height 30
click at [725, 107] on button "Close" at bounding box center [732, 113] width 29 height 16
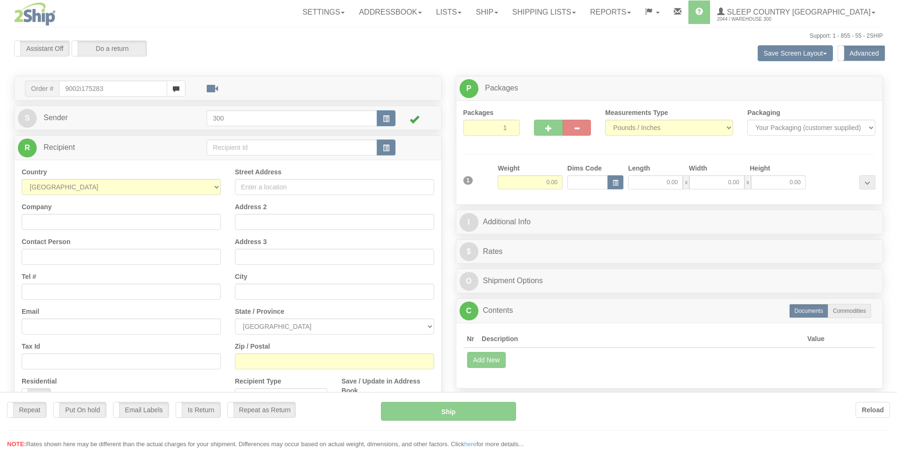
type input "9002i175283"
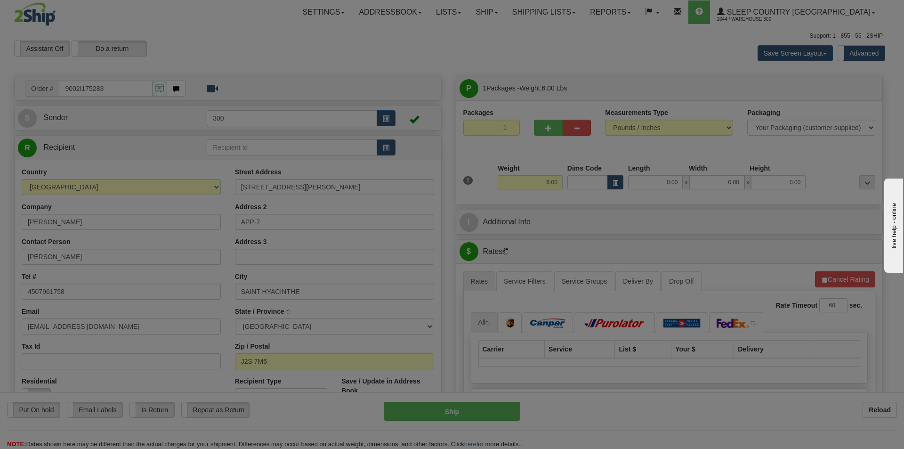
type input "SAINT-HYACINTHE"
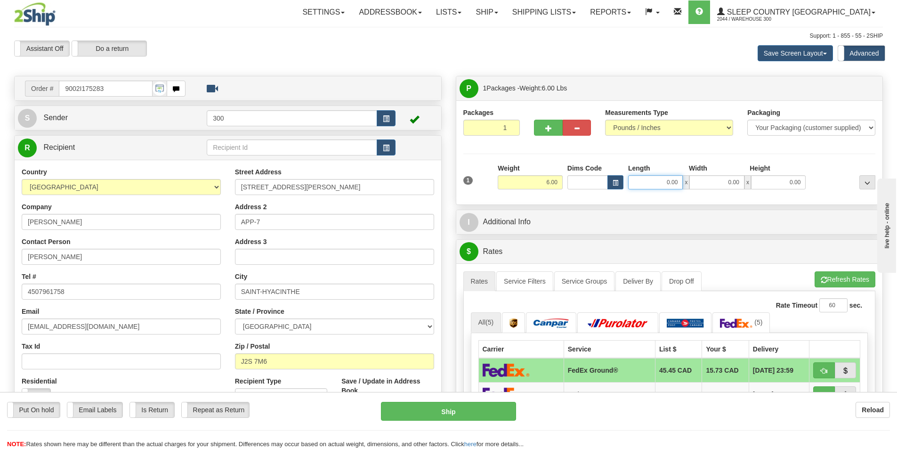
click at [667, 182] on input "0.00" at bounding box center [655, 182] width 55 height 14
type input "16.00"
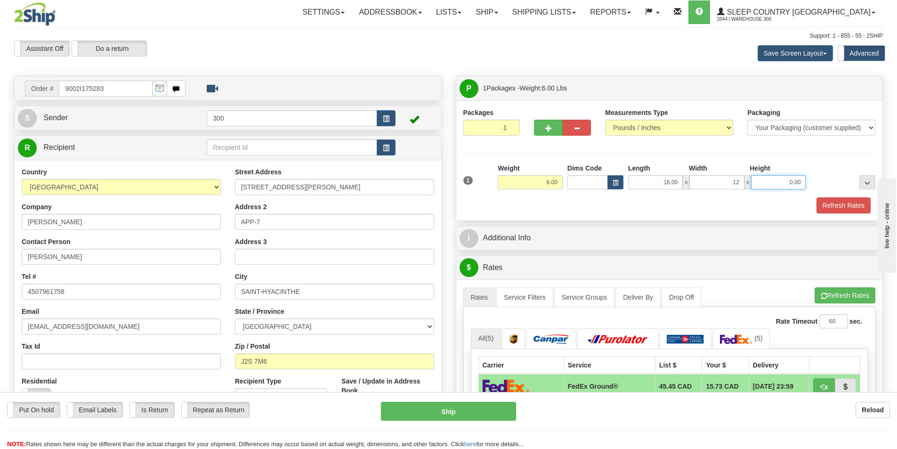
type input "12.00"
type input "6.00"
click at [863, 211] on button "Refresh Rates" at bounding box center [844, 205] width 54 height 16
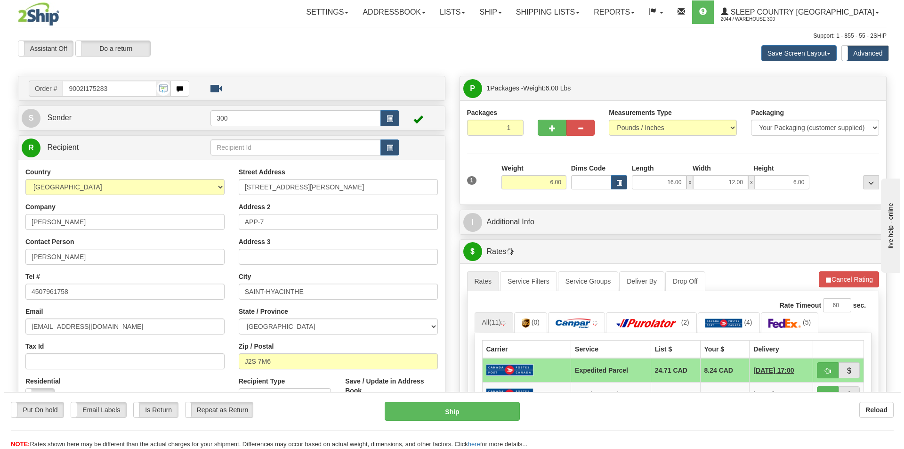
scroll to position [47, 0]
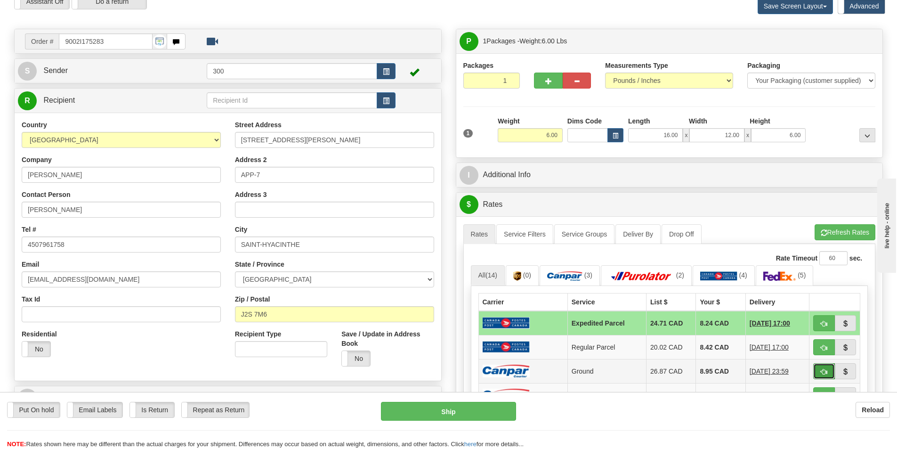
click at [825, 376] on button "button" at bounding box center [824, 371] width 22 height 16
type input "1"
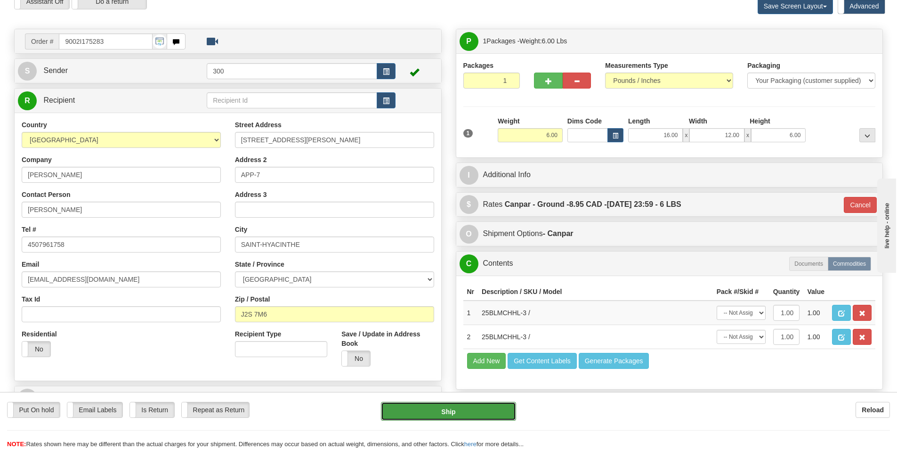
click at [386, 411] on button "Ship" at bounding box center [448, 411] width 135 height 19
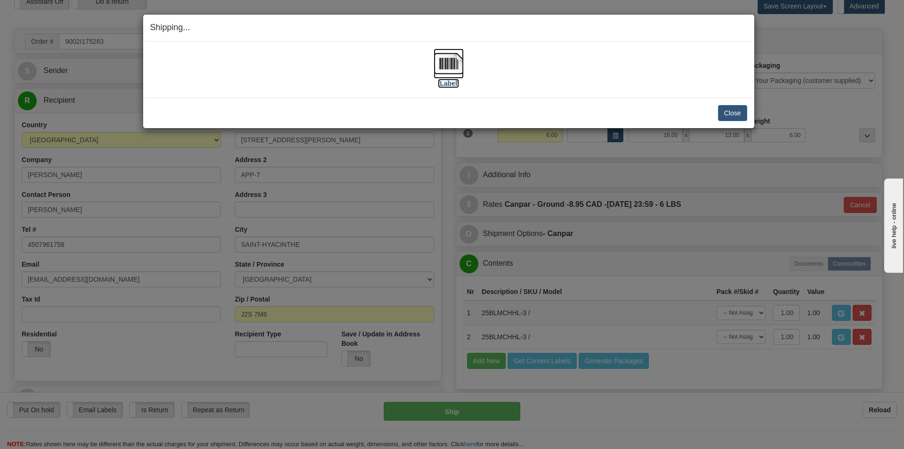
click at [445, 72] on img at bounding box center [449, 64] width 30 height 30
click at [741, 113] on button "Close" at bounding box center [732, 113] width 29 height 16
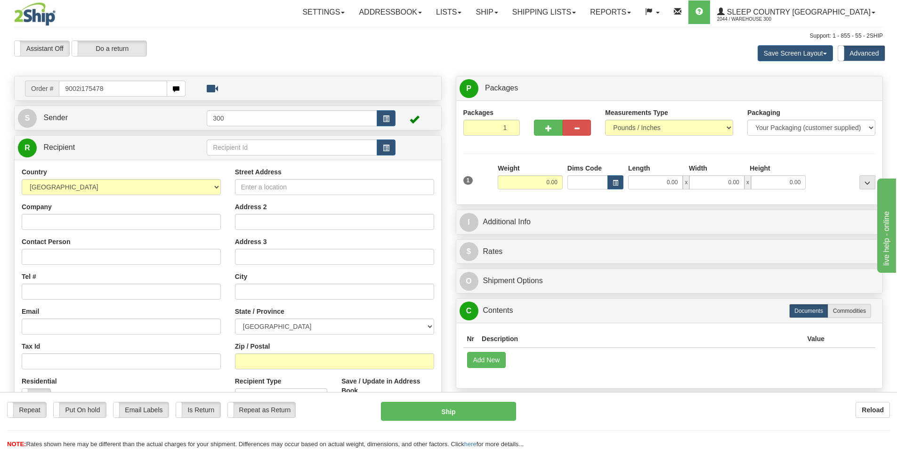
type input "9002i175478"
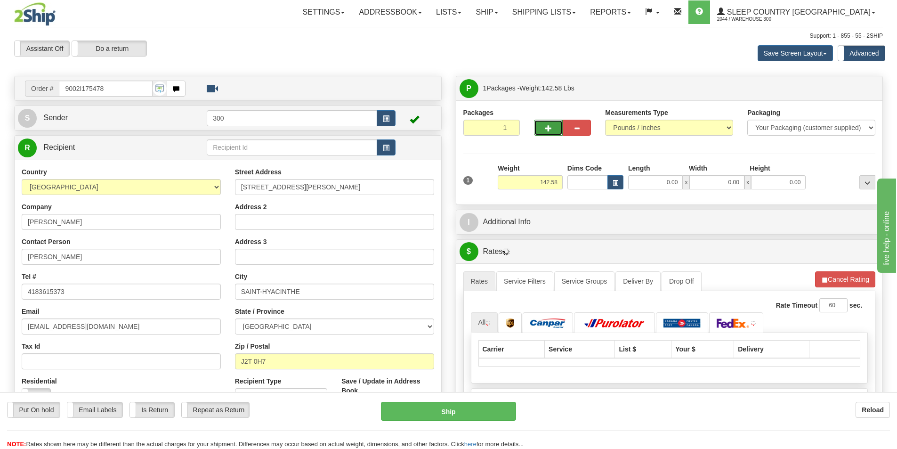
click at [558, 127] on button "button" at bounding box center [548, 128] width 28 height 16
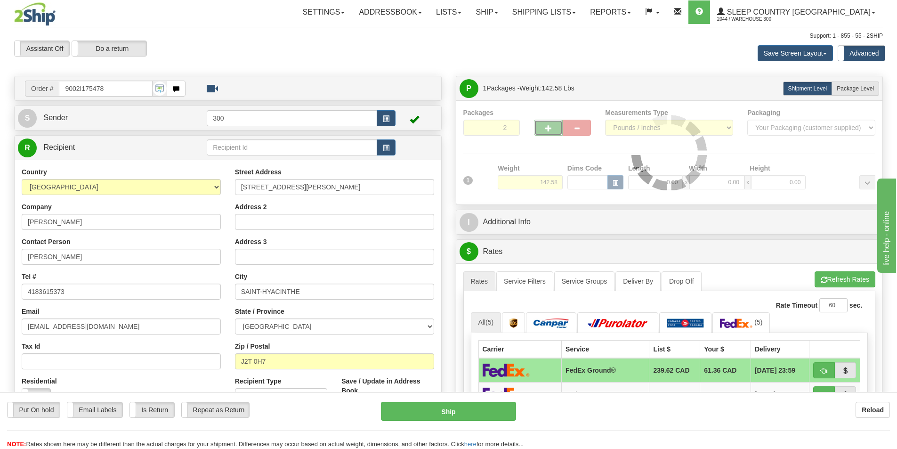
click at [558, 127] on button "button" at bounding box center [548, 128] width 28 height 16
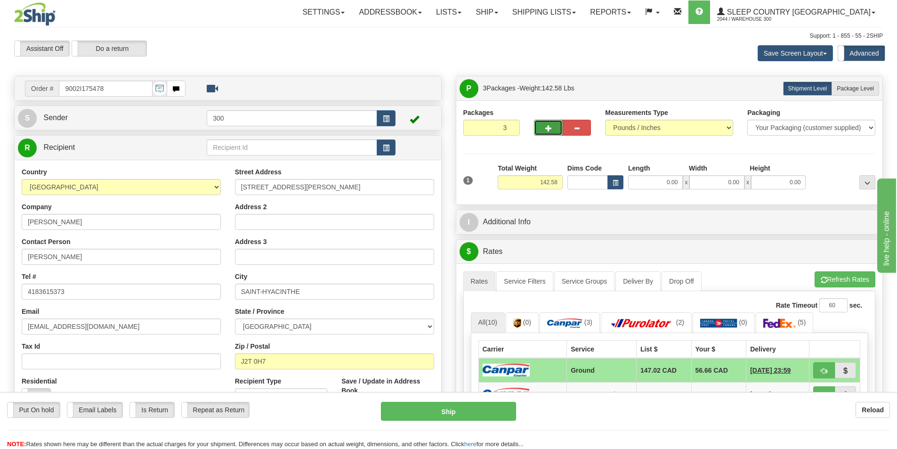
click at [548, 129] on span "button" at bounding box center [548, 128] width 7 height 6
type input "4"
click at [861, 91] on span "Package Level" at bounding box center [855, 88] width 37 height 7
radio input "true"
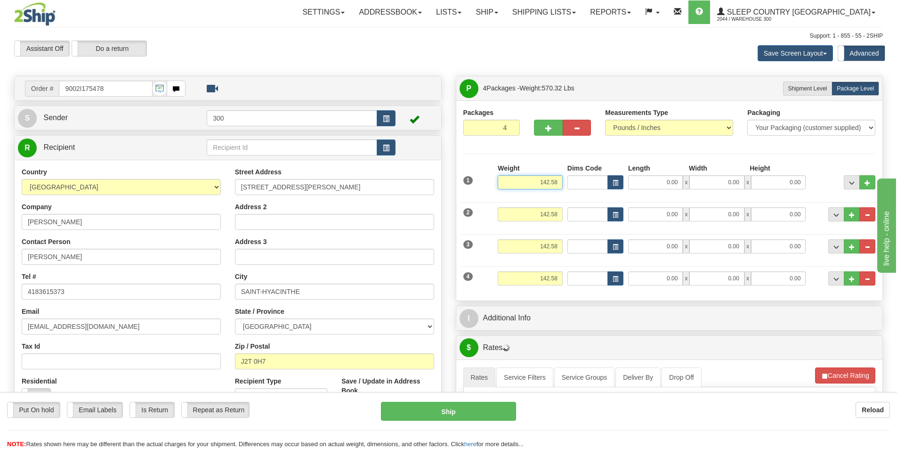
drag, startPoint x: 531, startPoint y: 181, endPoint x: 602, endPoint y: 173, distance: 71.0
click at [602, 173] on div "1 Weight 142.58 Dims Code x" at bounding box center [669, 179] width 417 height 33
click at [550, 211] on input "142.58" at bounding box center [530, 214] width 65 height 14
type input "45.00"
click at [550, 211] on input "142.58" at bounding box center [530, 214] width 65 height 14
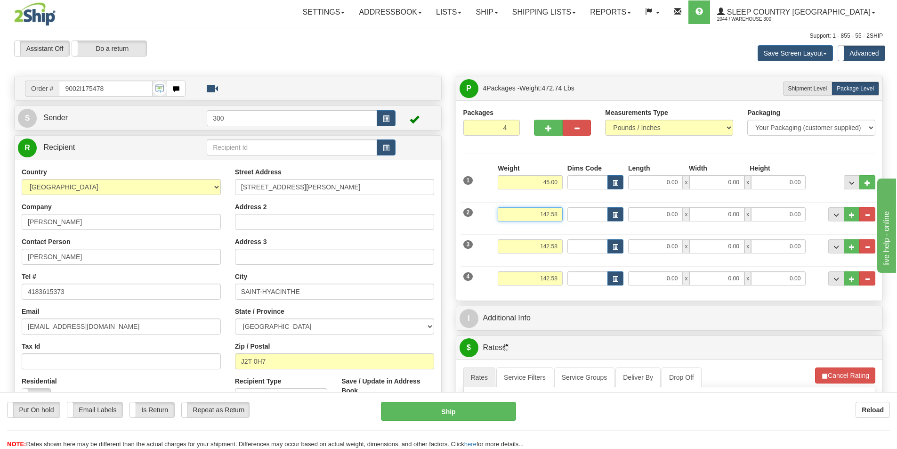
drag, startPoint x: 550, startPoint y: 211, endPoint x: 556, endPoint y: 208, distance: 6.7
click at [550, 211] on input "142.58" at bounding box center [530, 214] width 65 height 14
type input "45.00"
click at [556, 241] on input "142.58" at bounding box center [530, 246] width 65 height 14
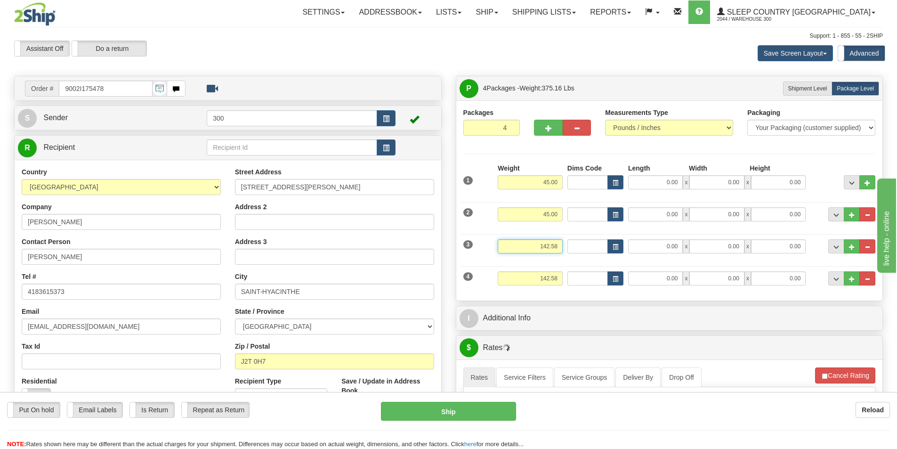
click at [556, 241] on input "142.58" at bounding box center [530, 246] width 65 height 14
type input "40.00"
click at [552, 274] on input "142.58" at bounding box center [530, 278] width 65 height 14
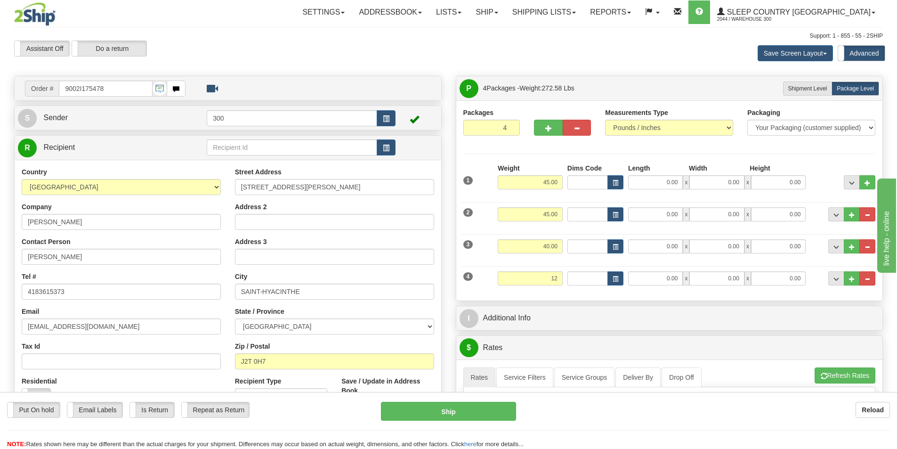
click at [535, 142] on div at bounding box center [562, 126] width 71 height 36
click at [556, 276] on input "12.00" at bounding box center [530, 278] width 65 height 14
click at [548, 209] on input "45.00" at bounding box center [530, 214] width 65 height 14
type input "8.00"
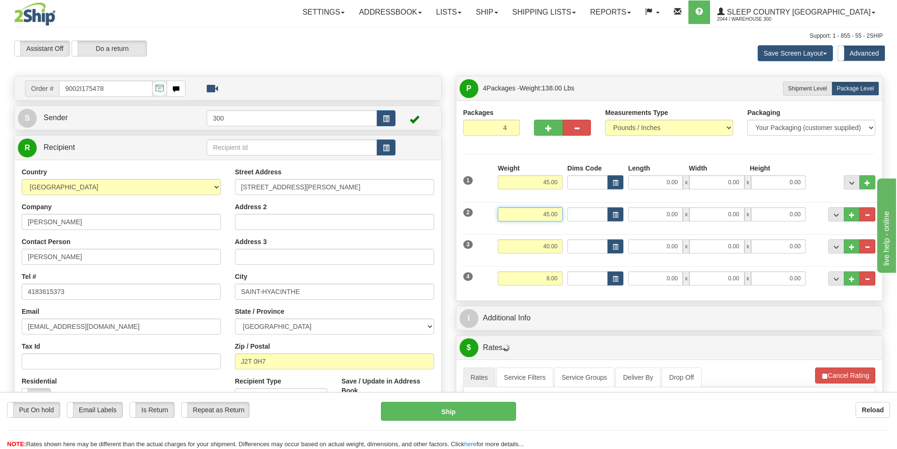
click at [548, 209] on input "45.00" at bounding box center [530, 214] width 65 height 14
click at [528, 185] on input "45.00" at bounding box center [530, 182] width 65 height 14
type input "47.00"
click at [528, 185] on input "45.00" at bounding box center [530, 182] width 65 height 14
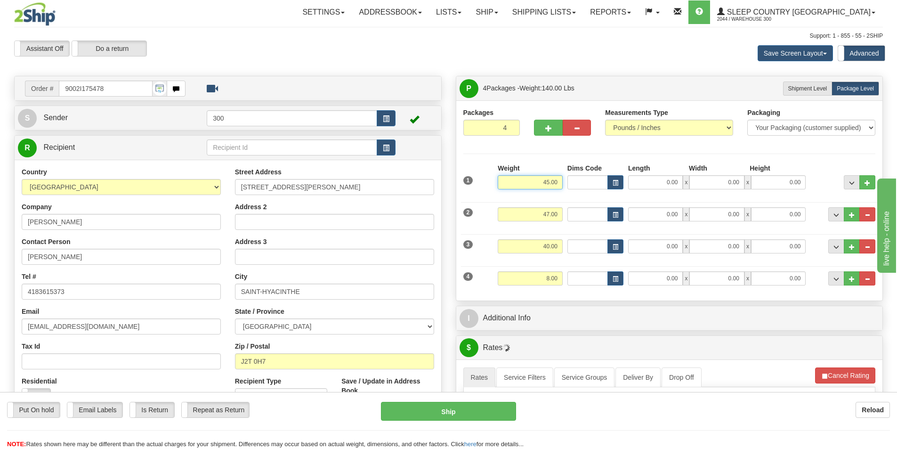
click at [528, 185] on input "45.00" at bounding box center [530, 182] width 65 height 14
click at [589, 60] on div "Save Screen Layout Save Layout Reset to Default Standard Advanced" at bounding box center [706, 53] width 368 height 25
type input "47.00"
click at [658, 185] on input "0.00" at bounding box center [655, 182] width 55 height 14
type input "17.00"
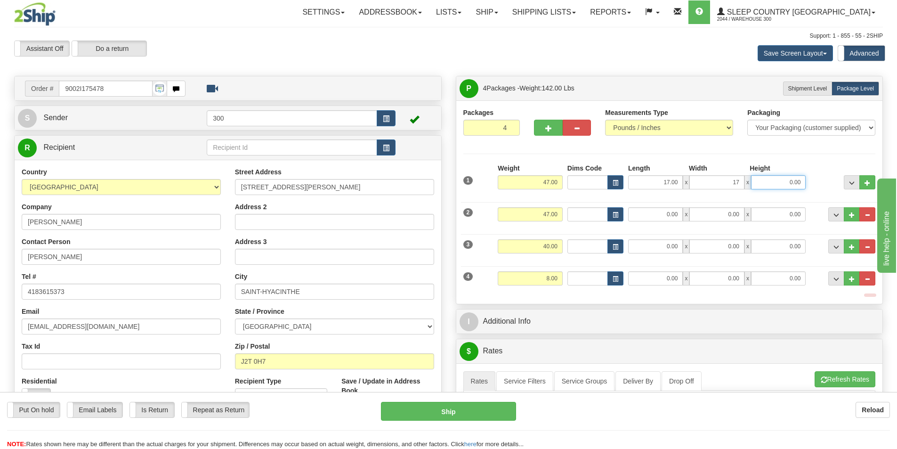
type input "17.00"
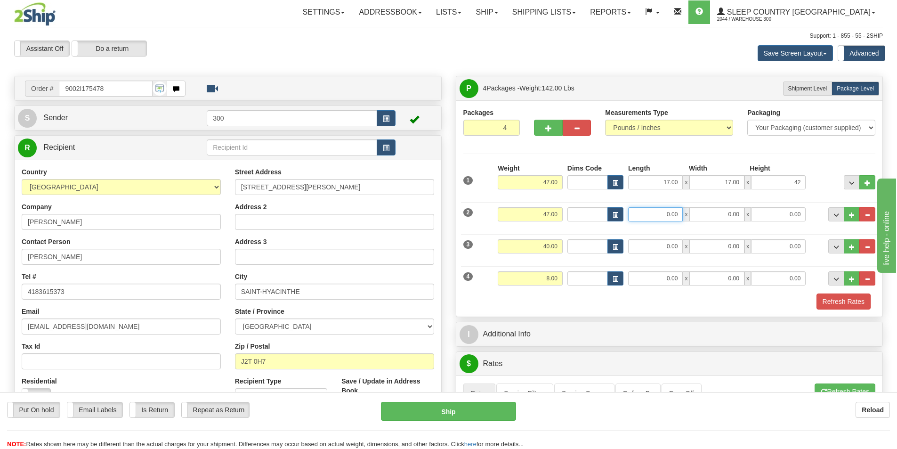
type input "42.00"
click at [663, 214] on input "0.00" at bounding box center [655, 214] width 55 height 14
type input "17.00"
type input "42.00"
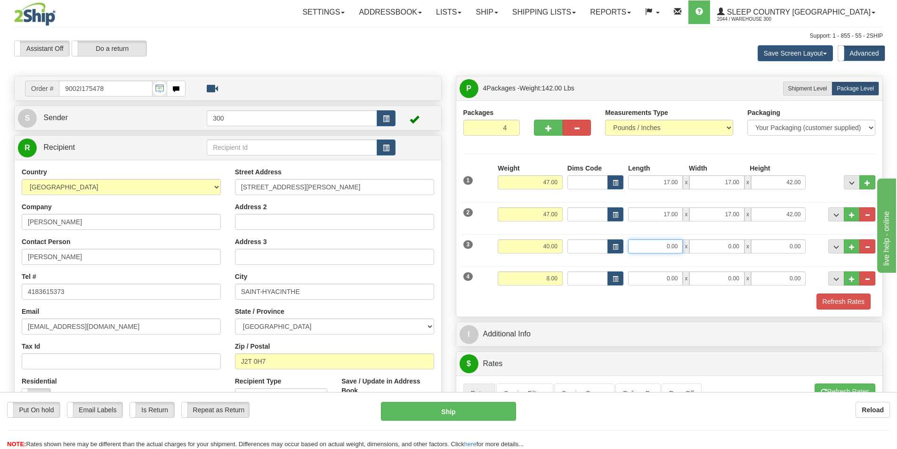
click at [663, 243] on input "0.00" at bounding box center [655, 246] width 55 height 14
type input "16.00"
type input "40.00"
click at [670, 276] on input "0.00" at bounding box center [655, 278] width 55 height 14
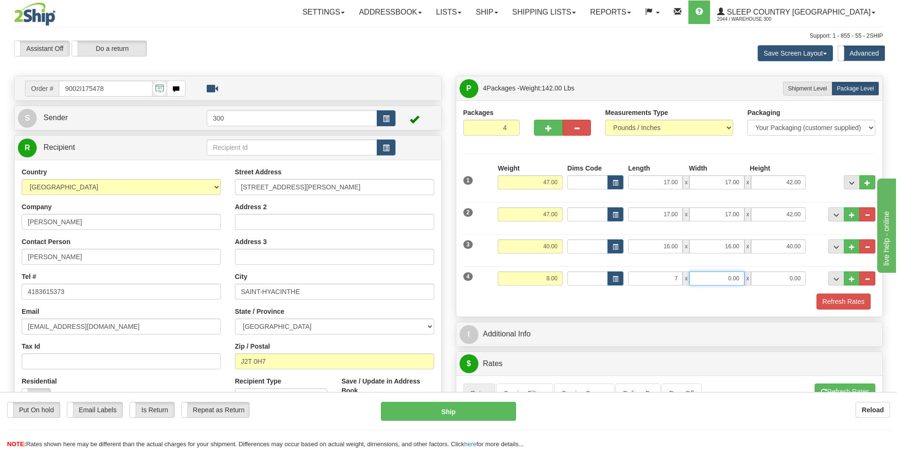
type input "7.00"
type input "4"
type input "14.00"
click at [826, 300] on button "Refresh Rates" at bounding box center [844, 301] width 54 height 16
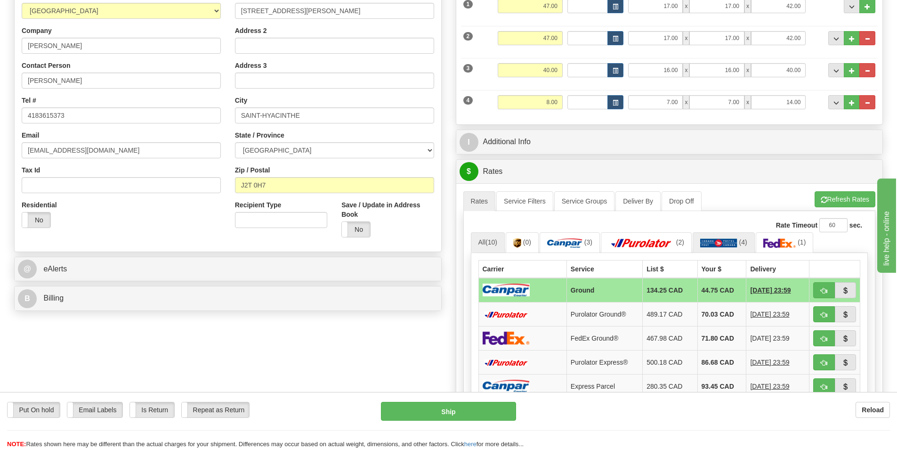
scroll to position [188, 0]
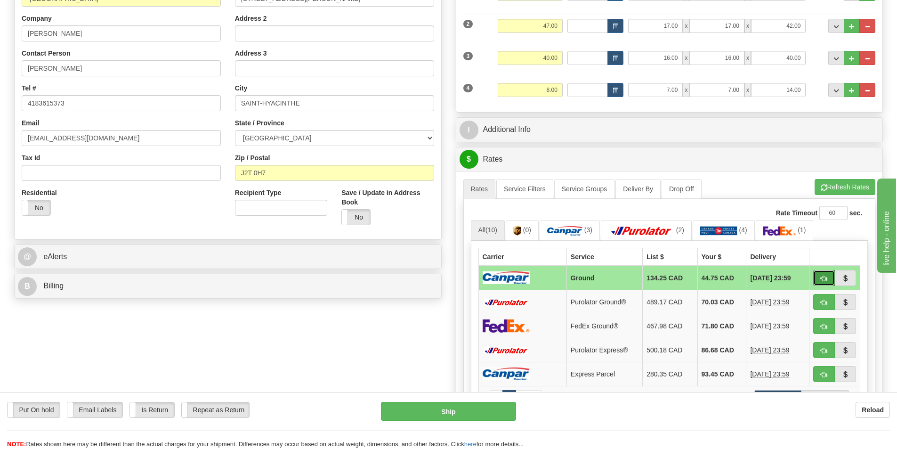
click at [823, 276] on span "button" at bounding box center [824, 279] width 7 height 6
type input "1"
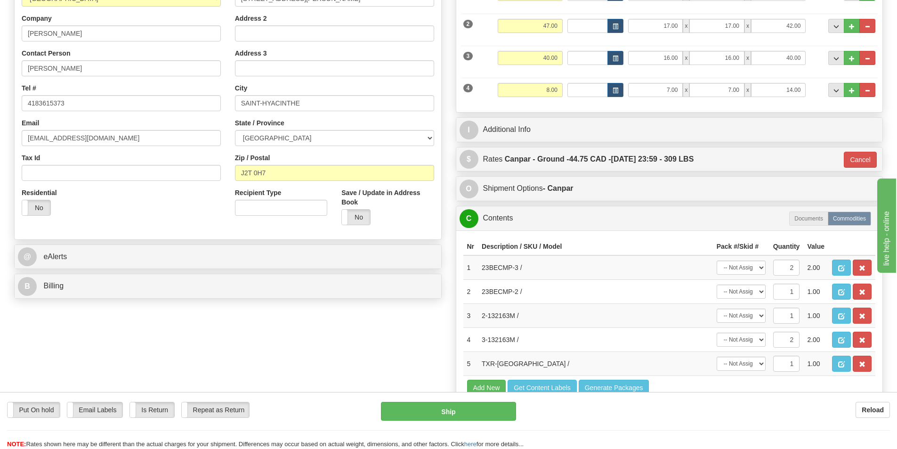
click at [575, 177] on div "O Shipment Options - Canpar" at bounding box center [669, 189] width 427 height 24
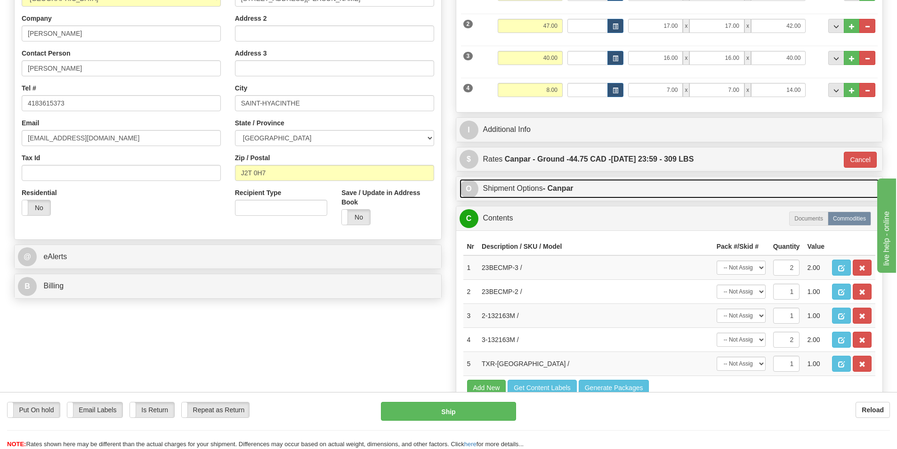
click at [579, 182] on link "O Shipment Options - Canpar" at bounding box center [670, 188] width 420 height 19
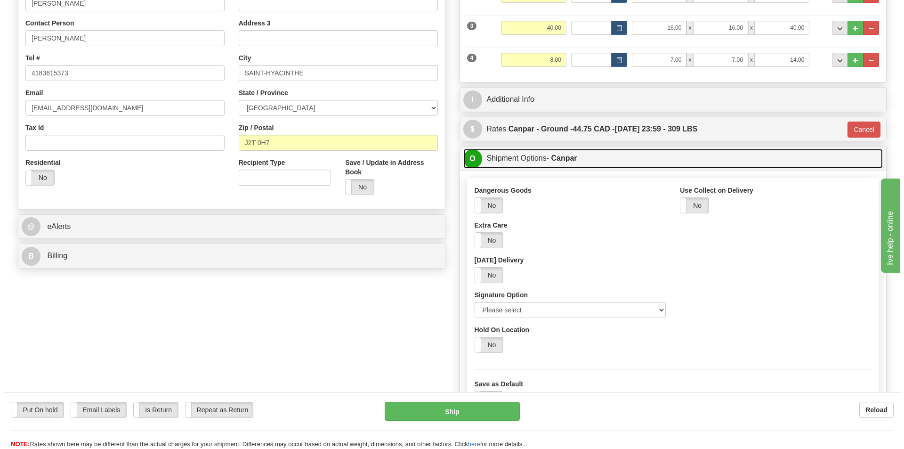
scroll to position [283, 0]
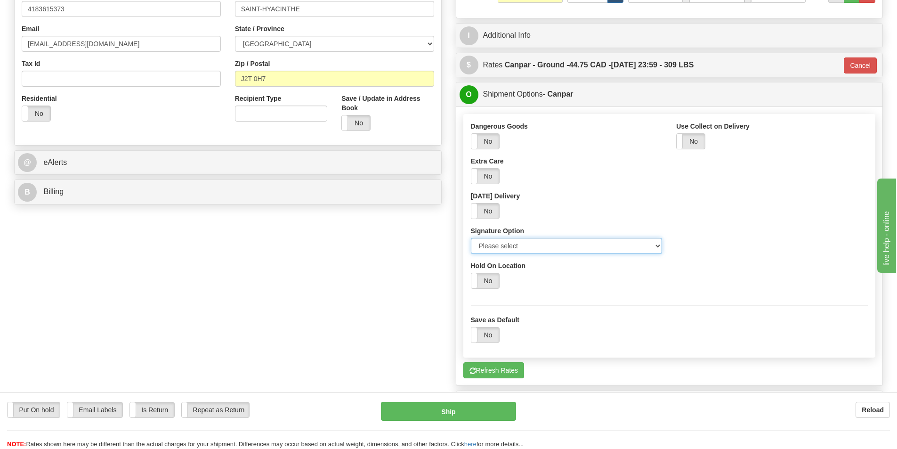
click at [559, 254] on select "Please select No Signature Required Signature Required Adult Signature" at bounding box center [567, 246] width 192 height 16
click at [552, 250] on select "Please select No Signature Required Signature Required Adult Signature" at bounding box center [567, 246] width 192 height 16
select select "2"
click at [471, 238] on select "Please select No Signature Required Signature Required Adult Signature" at bounding box center [567, 246] width 192 height 16
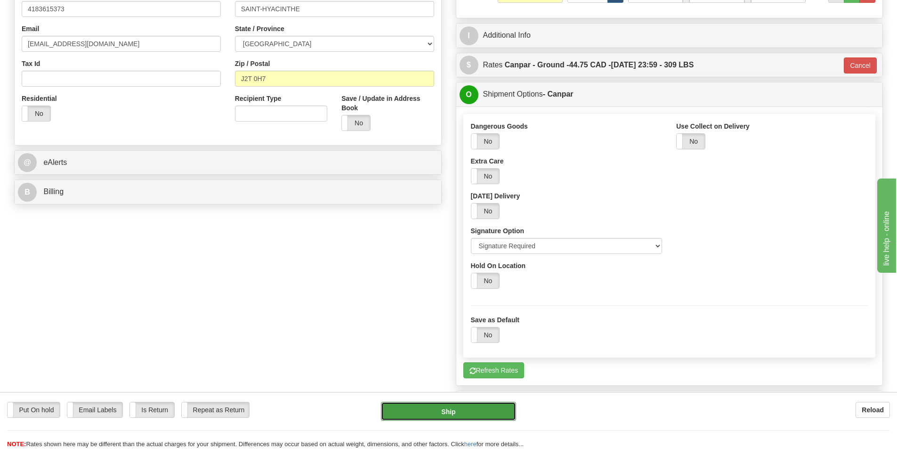
click at [484, 411] on button "Ship" at bounding box center [448, 411] width 135 height 19
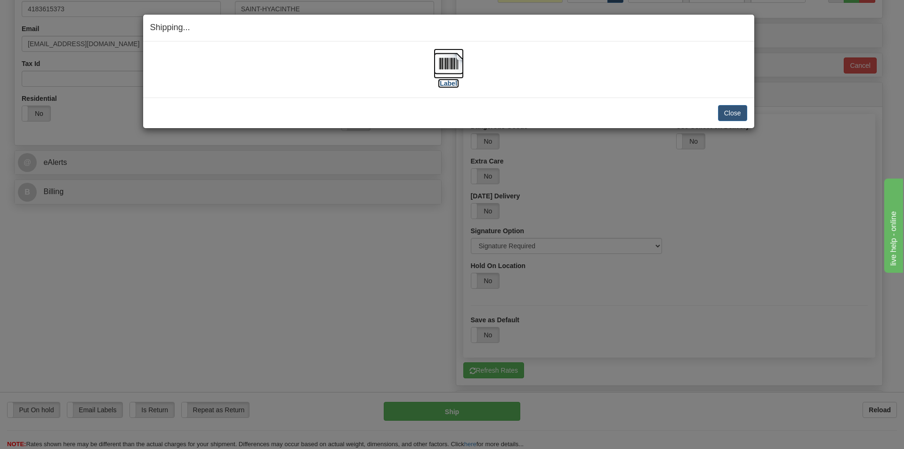
click at [459, 67] on img at bounding box center [449, 64] width 30 height 30
click at [736, 109] on button "Close" at bounding box center [732, 113] width 29 height 16
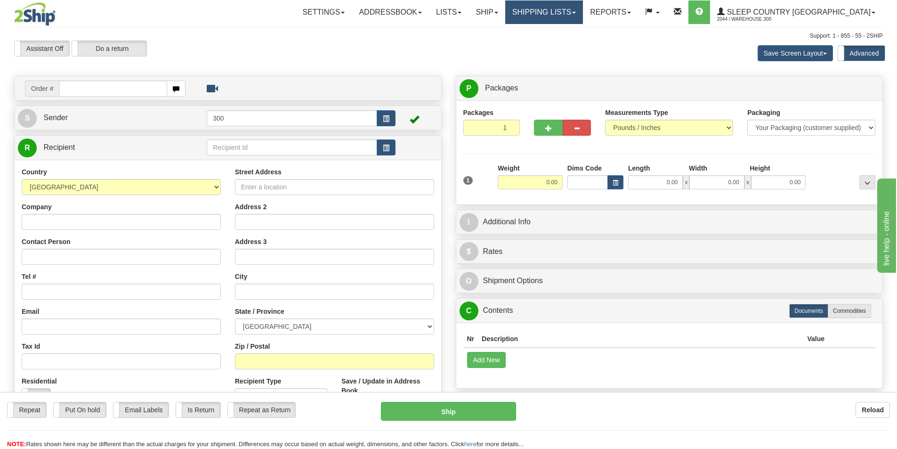
click at [574, 12] on link "Shipping lists" at bounding box center [544, 12] width 78 height 24
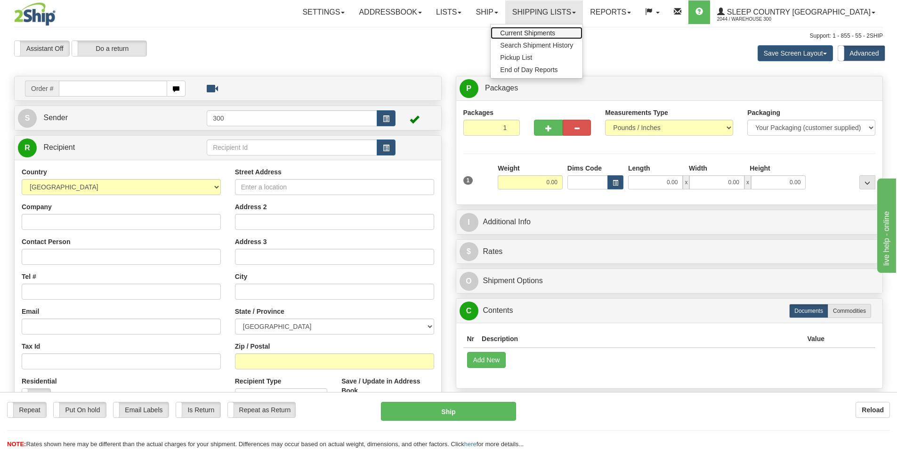
click at [555, 29] on span "Current Shipments" at bounding box center [527, 33] width 55 height 8
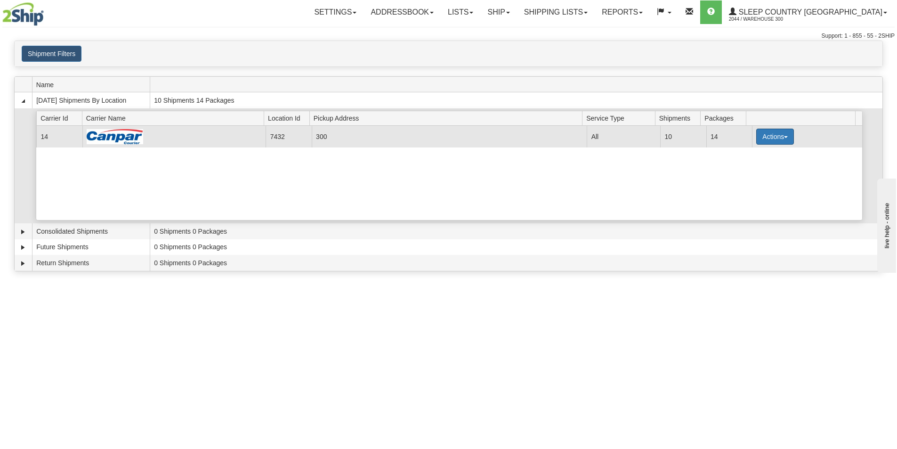
click at [765, 141] on button "Actions" at bounding box center [775, 137] width 38 height 16
click at [758, 171] on link "Close" at bounding box center [755, 167] width 75 height 12
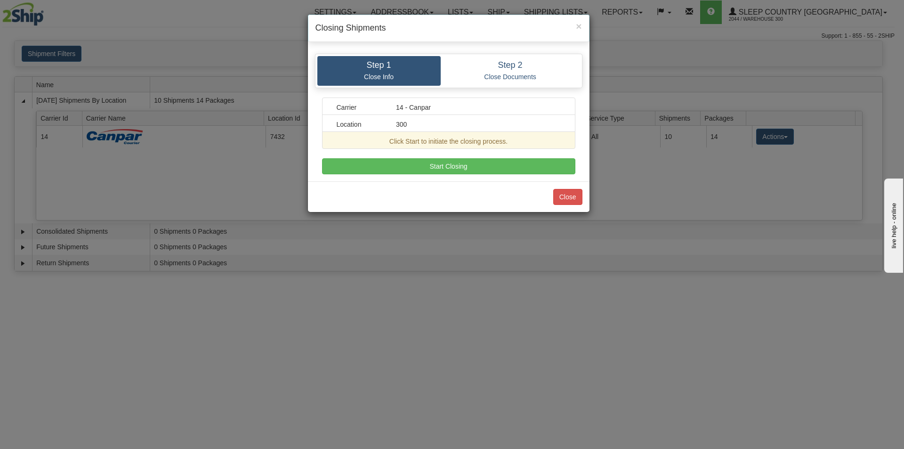
click at [460, 174] on div "Step 1 Close Info Step 2 Close Documents Carrier 14 - Canpar Location 300 Click…" at bounding box center [449, 114] width 282 height 135
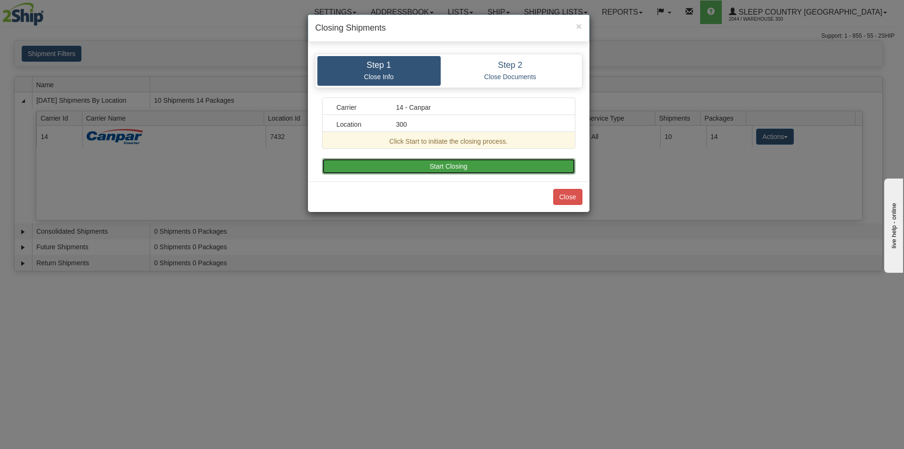
click at [458, 171] on button "Start Closing" at bounding box center [448, 166] width 253 height 16
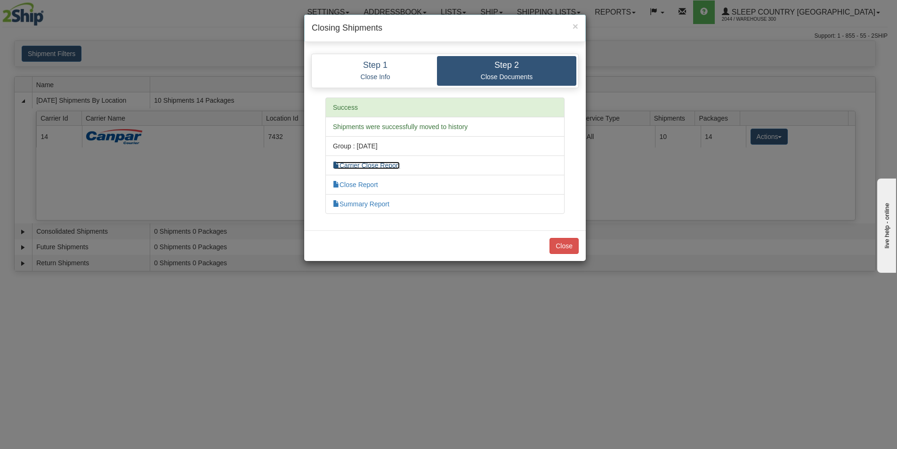
click at [388, 164] on link "Carrier Close Report" at bounding box center [366, 166] width 67 height 8
click at [371, 181] on link "Close Report" at bounding box center [355, 185] width 45 height 8
click at [363, 206] on link "Summary Report" at bounding box center [361, 204] width 57 height 8
